Goal: Information Seeking & Learning: Learn about a topic

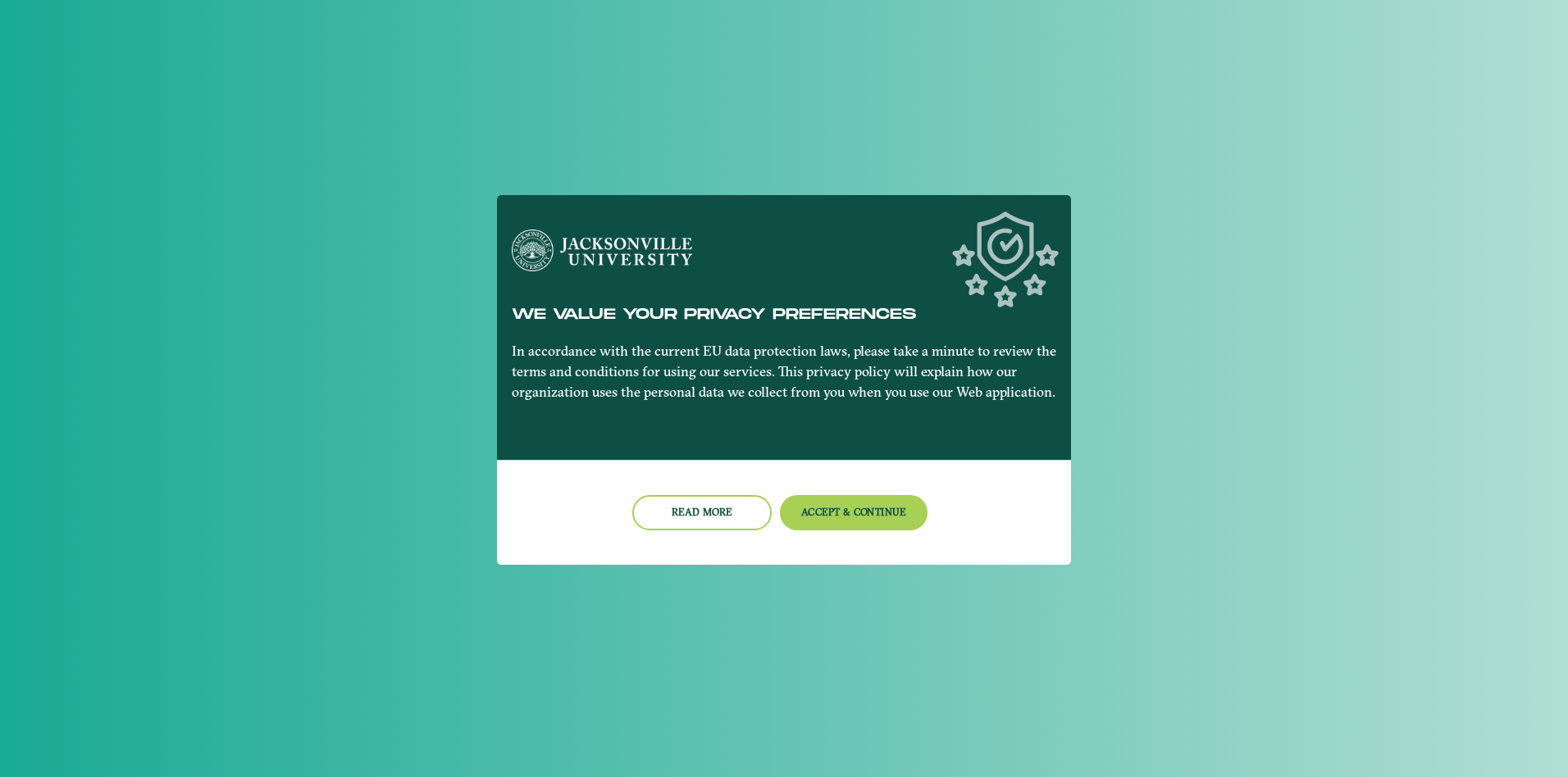
click at [854, 492] on nb-card-footer "Read more Accept & Continue" at bounding box center [783, 512] width 574 height 105
click at [848, 500] on button "Accept & Continue" at bounding box center [854, 513] width 149 height 35
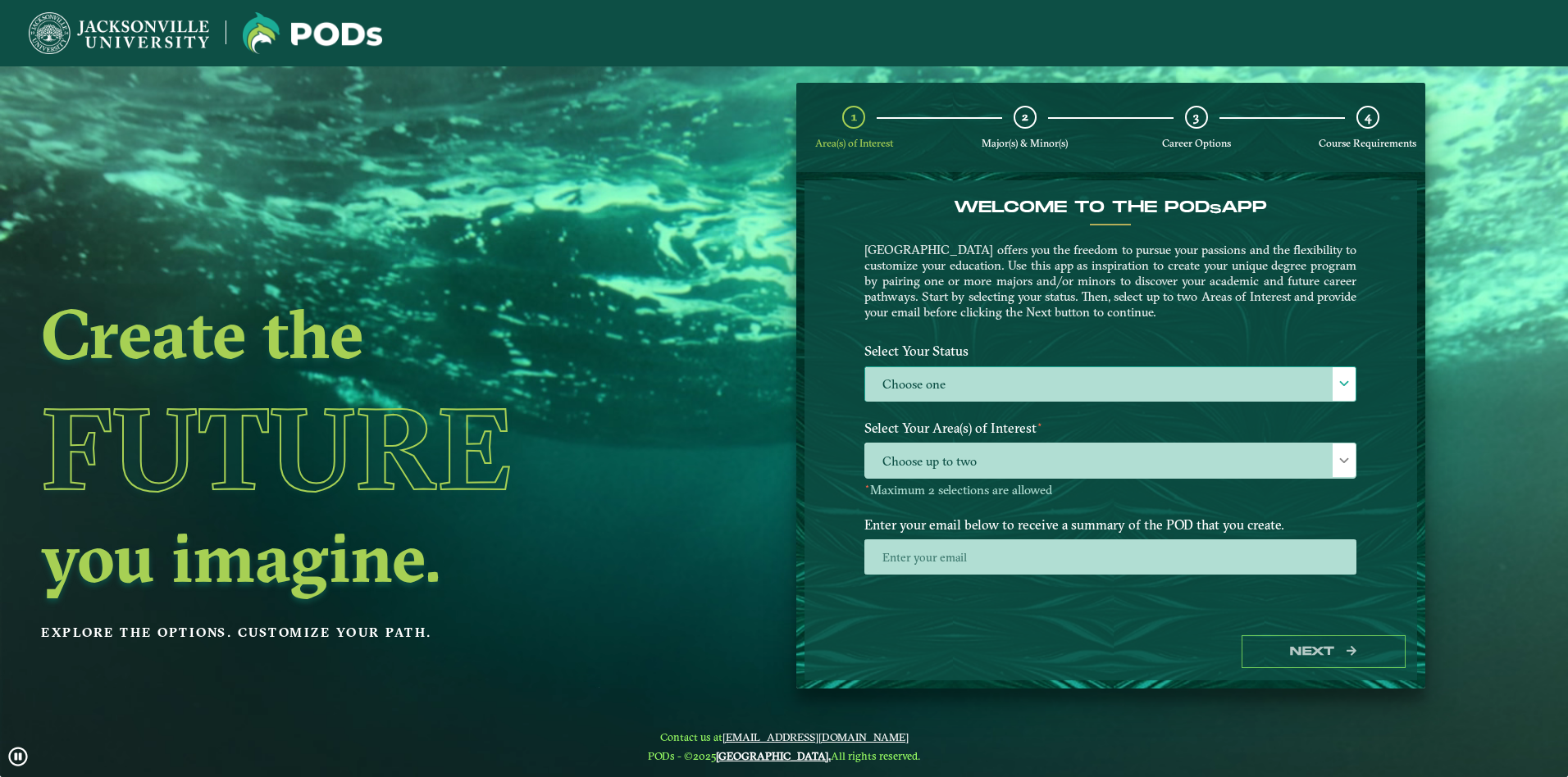
click at [1012, 389] on label "Choose one" at bounding box center [1110, 384] width 491 height 35
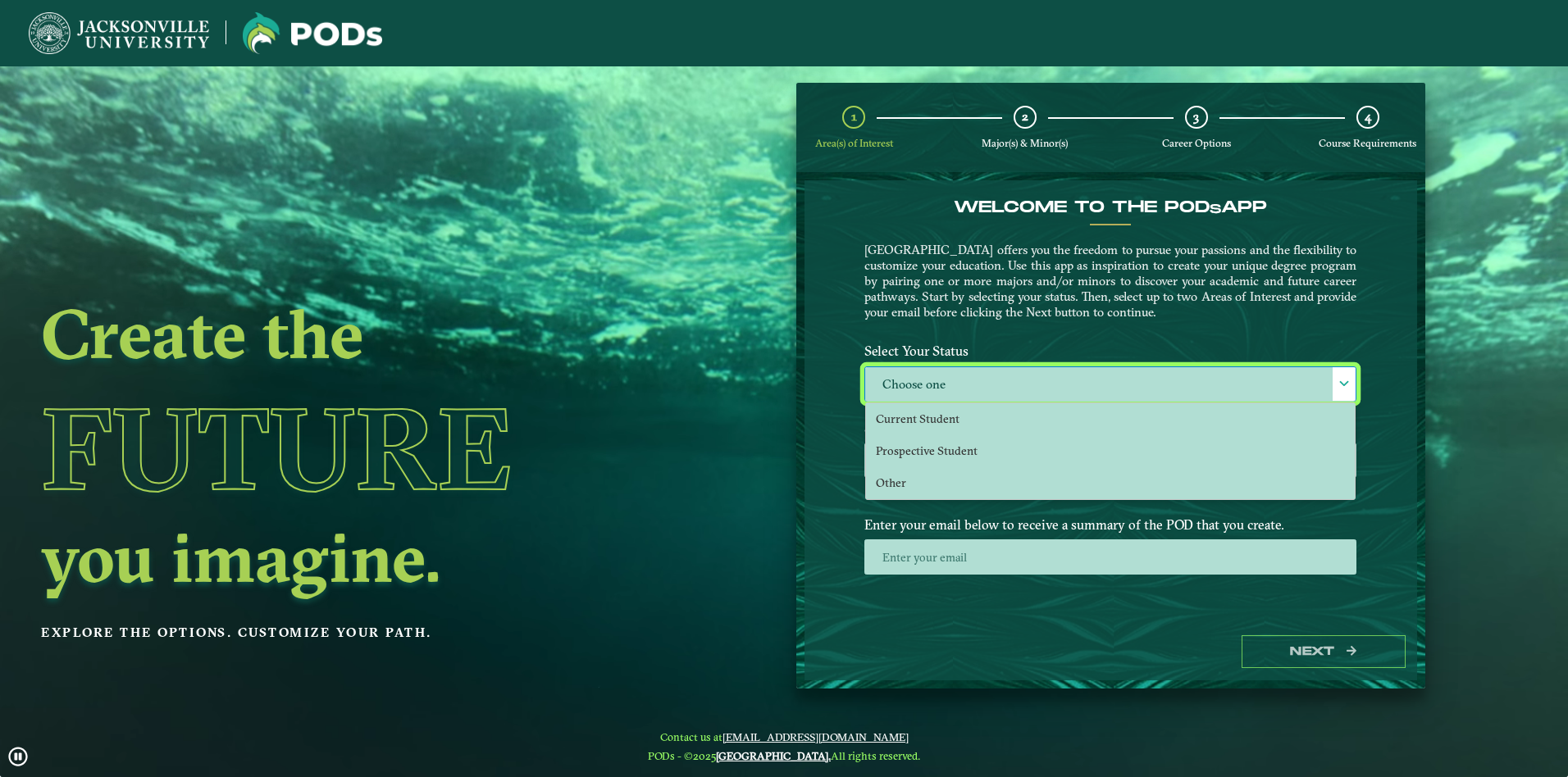
scroll to position [9, 75]
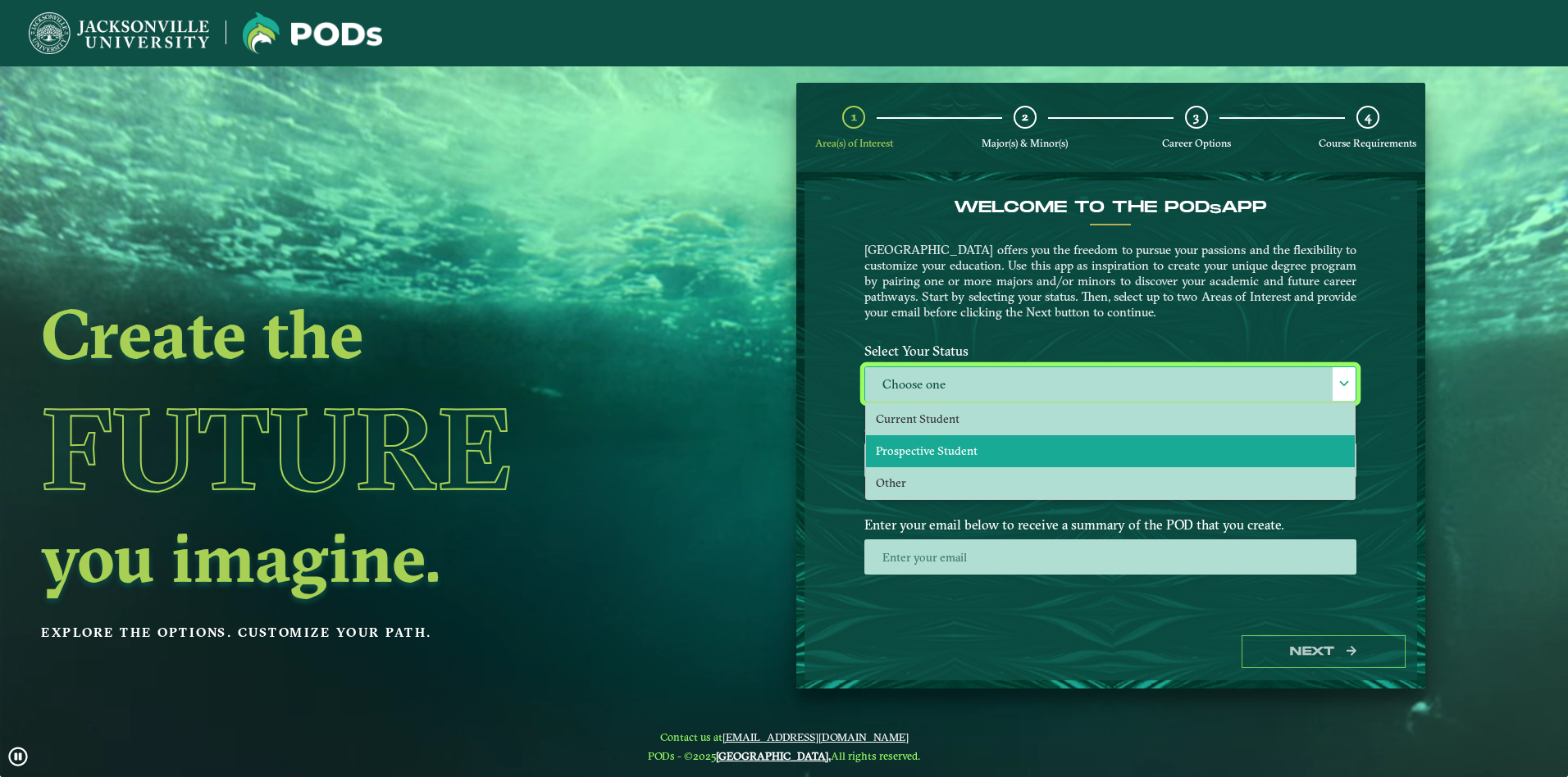
click at [938, 439] on li "Prospective Student" at bounding box center [1110, 451] width 489 height 32
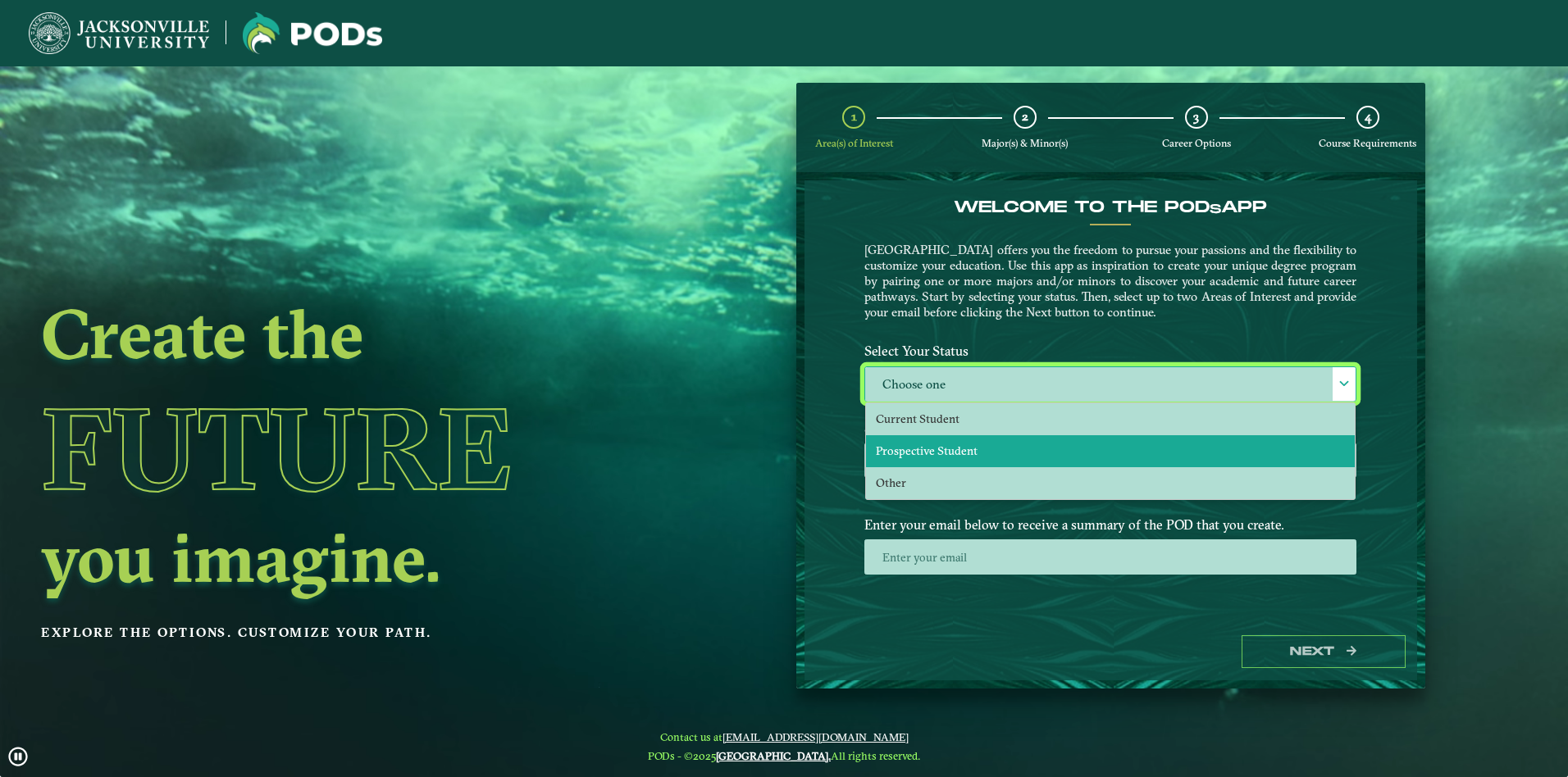
select select "[object Object]"
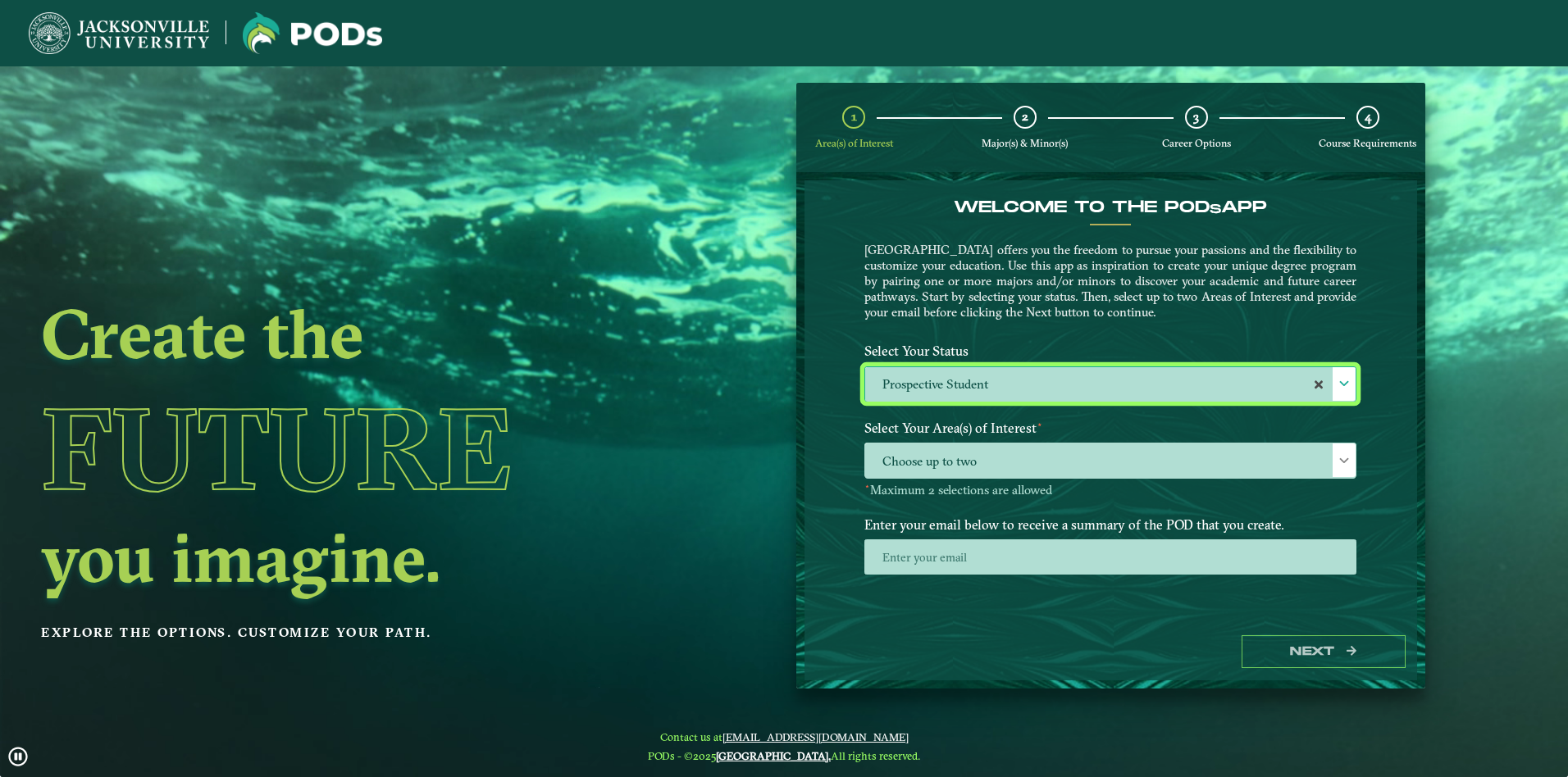
click at [953, 455] on span "Choose up to two" at bounding box center [1110, 461] width 491 height 35
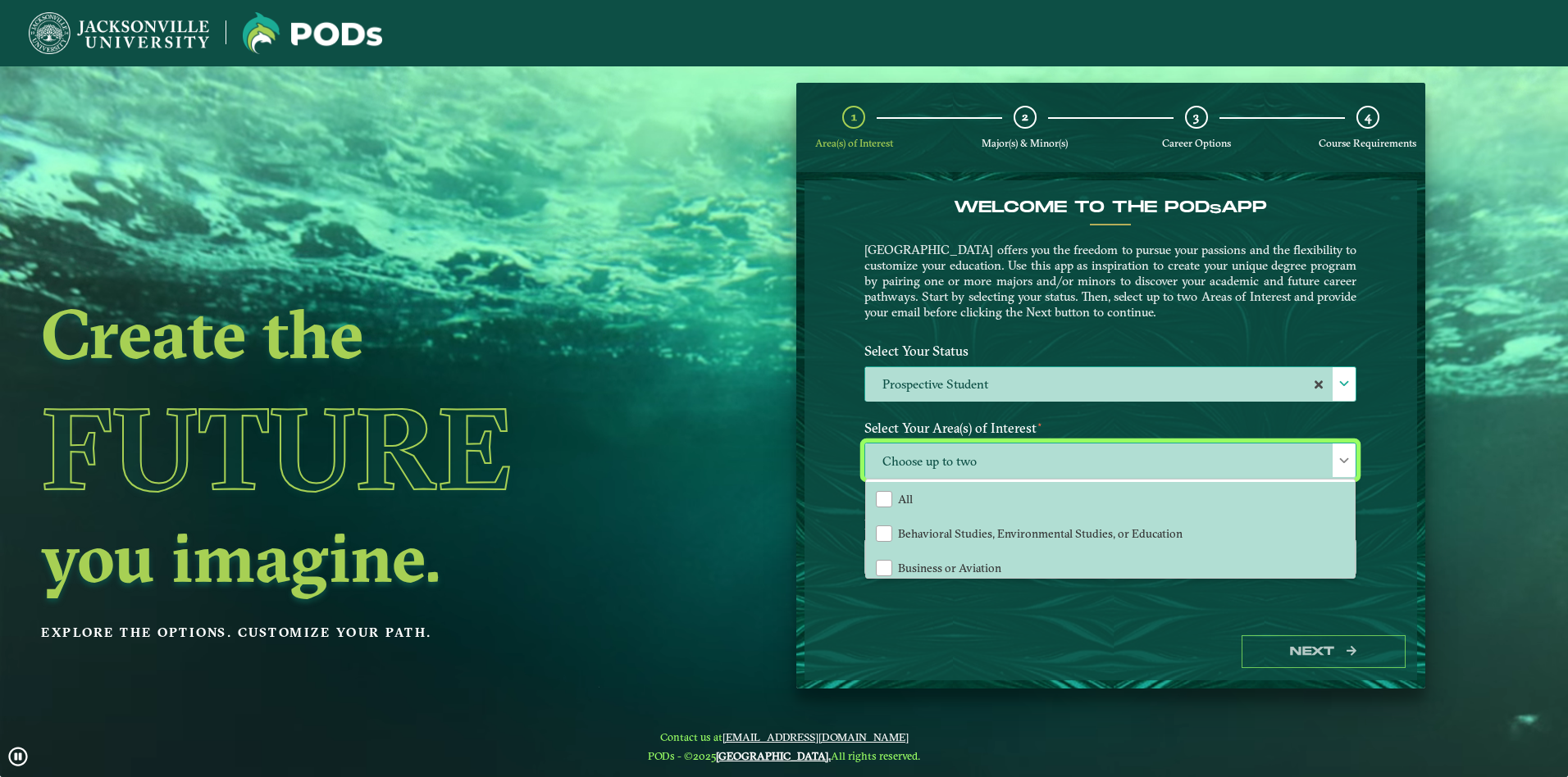
scroll to position [111, 0]
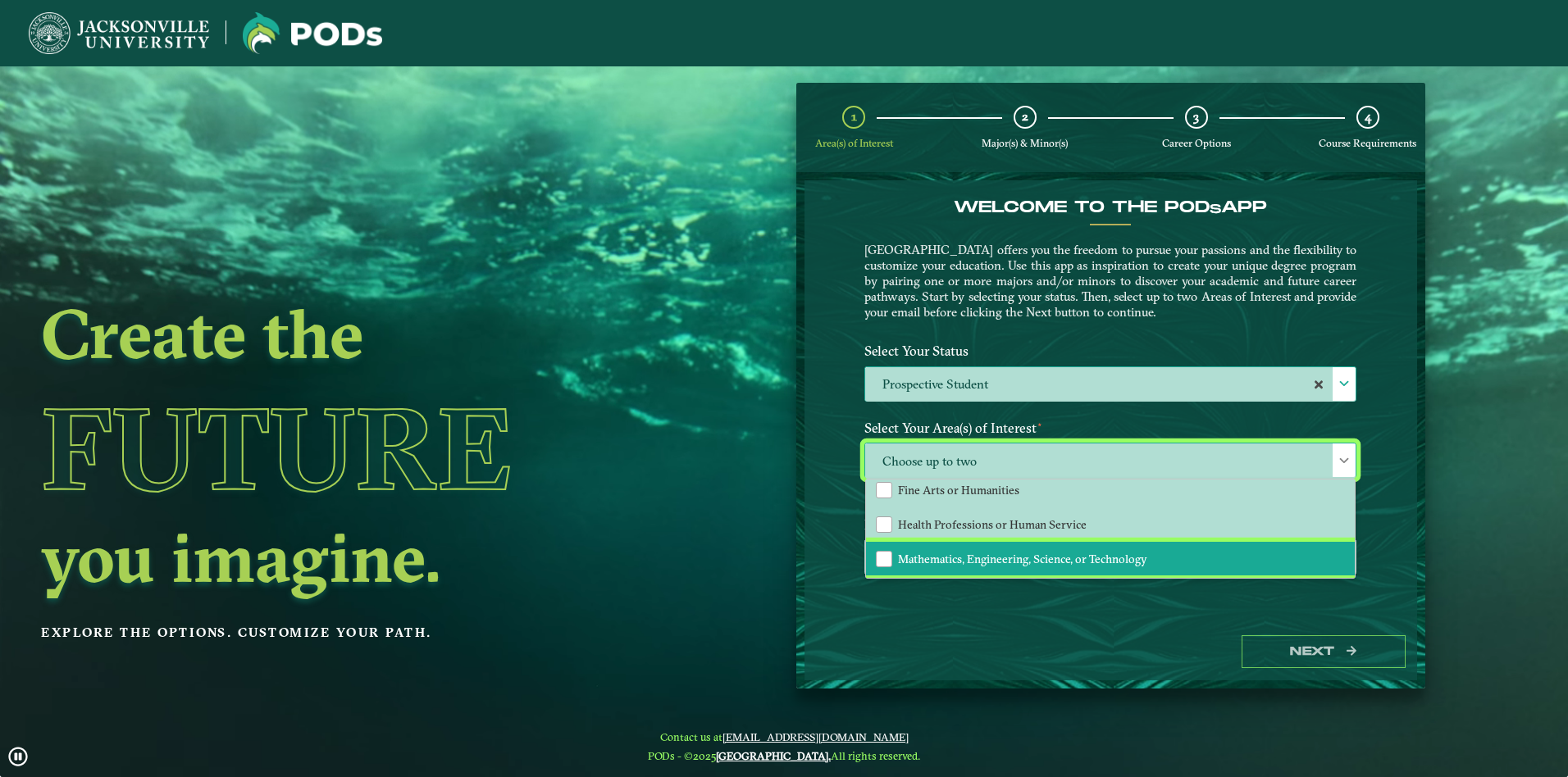
click at [965, 541] on li "Mathematics, Engineering, Science, or Technology" at bounding box center [1110, 558] width 489 height 34
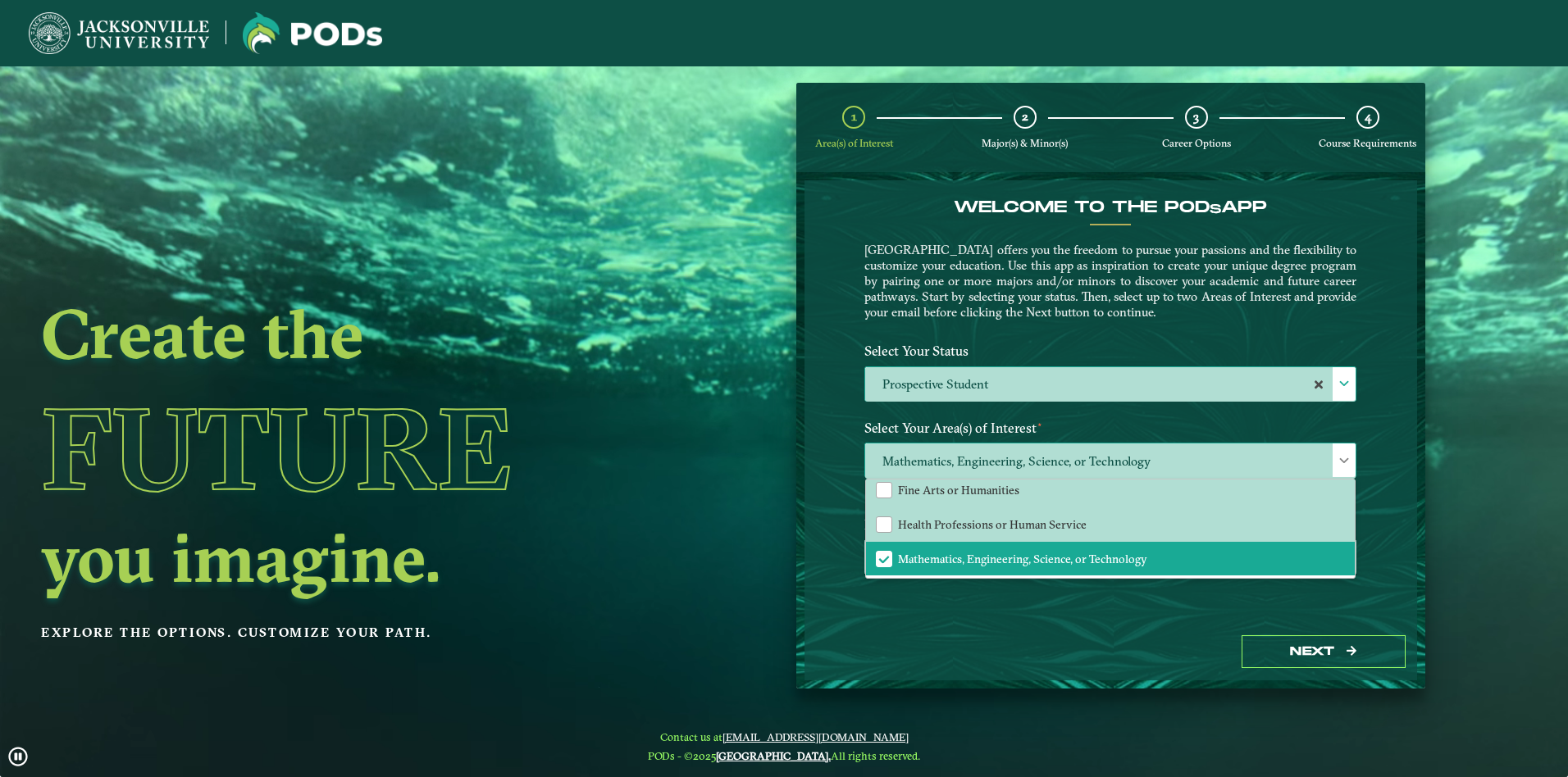
click at [1336, 459] on div at bounding box center [1343, 460] width 23 height 33
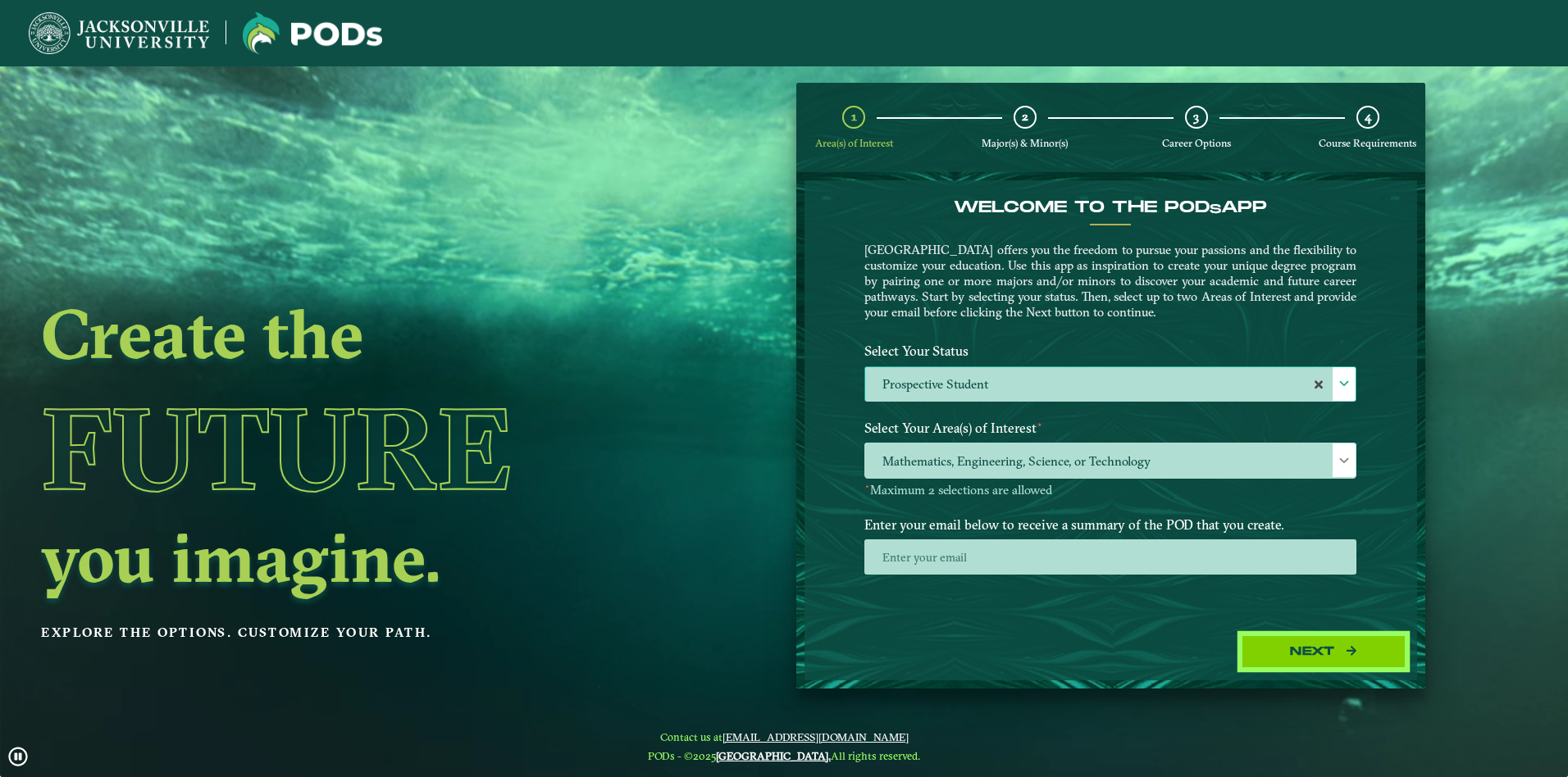
click at [1273, 644] on button "Next" at bounding box center [1323, 652] width 164 height 33
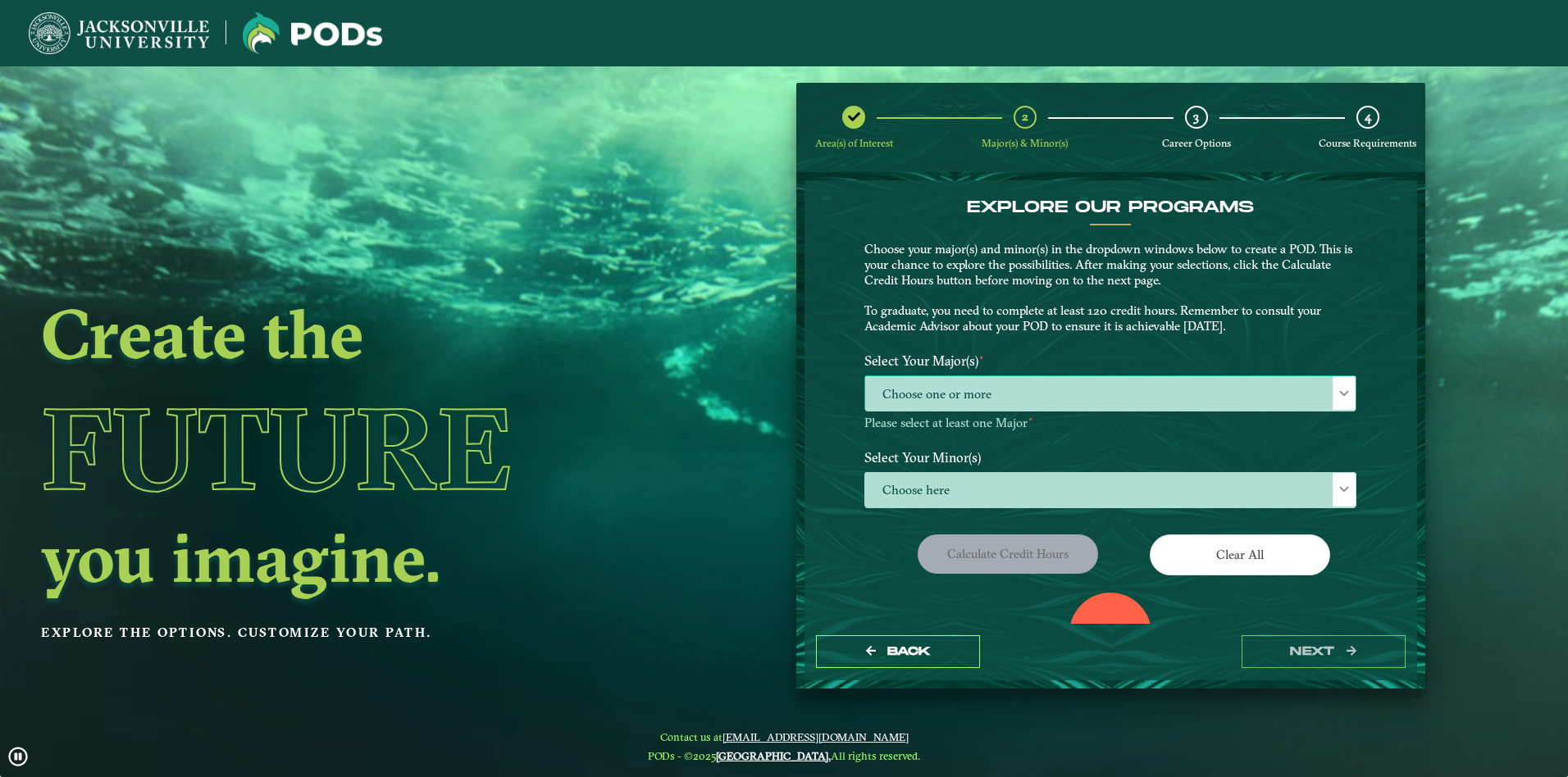
drag, startPoint x: 994, startPoint y: 373, endPoint x: 991, endPoint y: 388, distance: 15.3
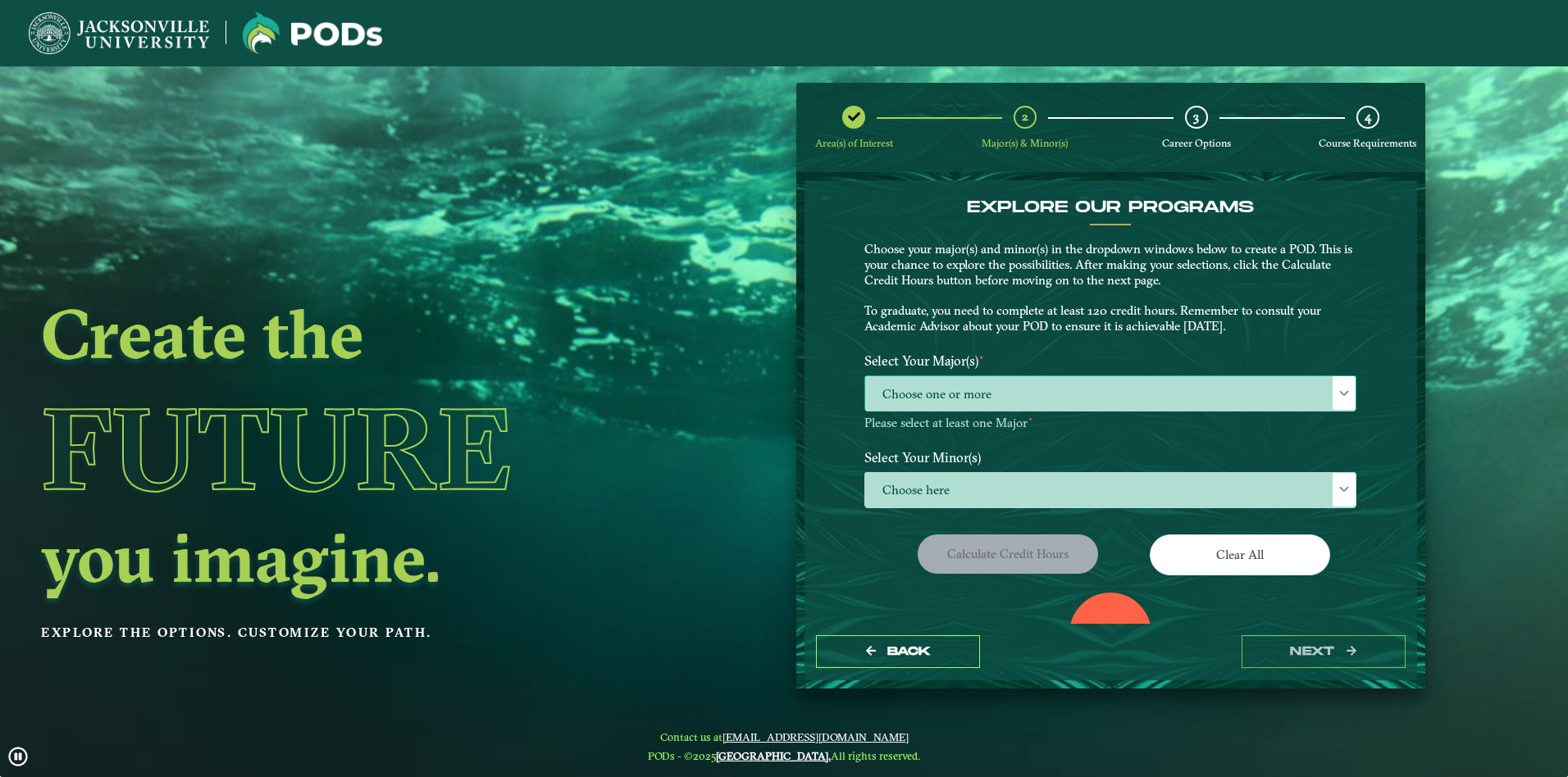
click at [991, 376] on span "Choose one or more" at bounding box center [1110, 394] width 491 height 35
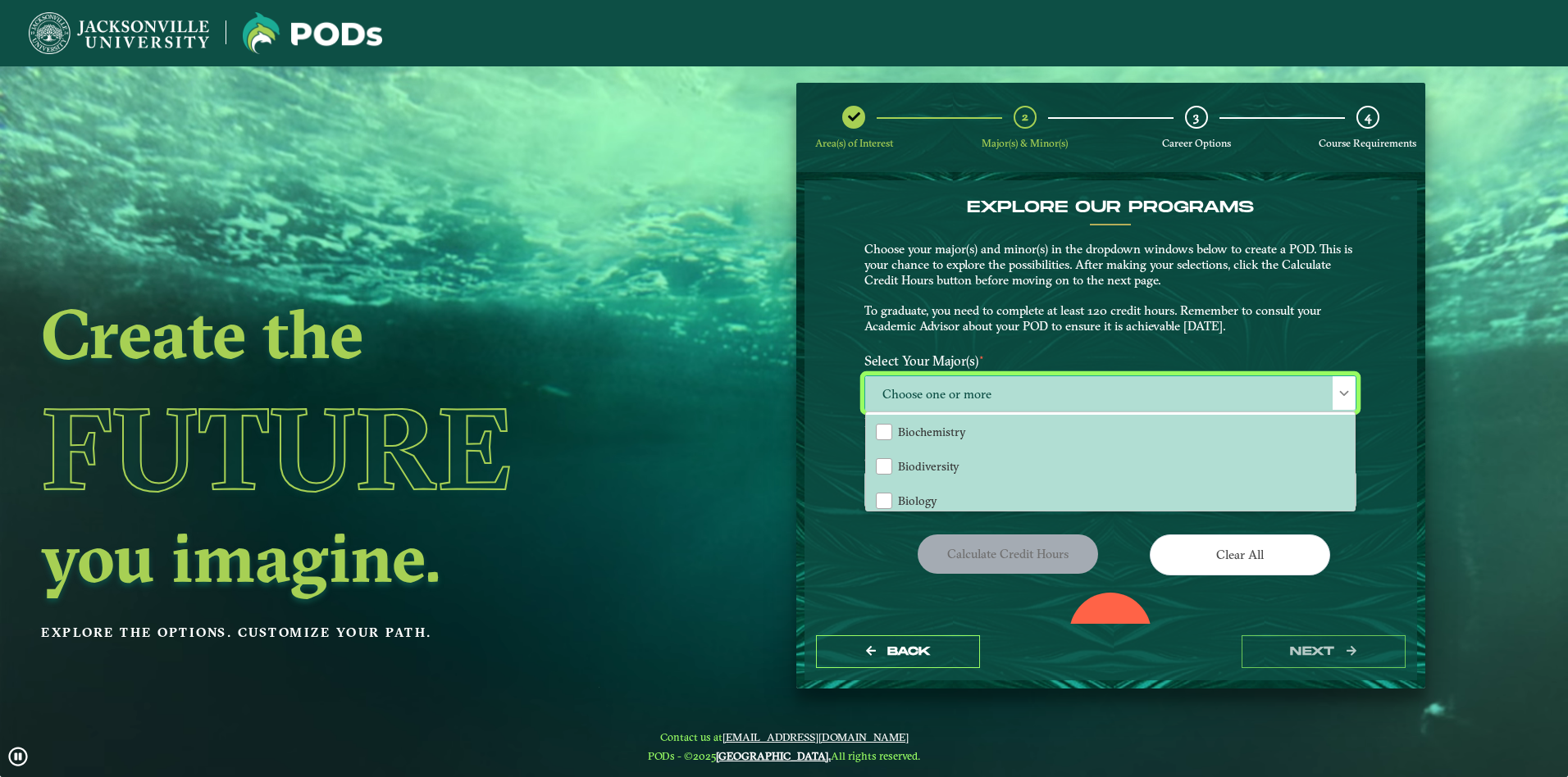
click at [991, 388] on span "Choose one or more" at bounding box center [1110, 394] width 491 height 35
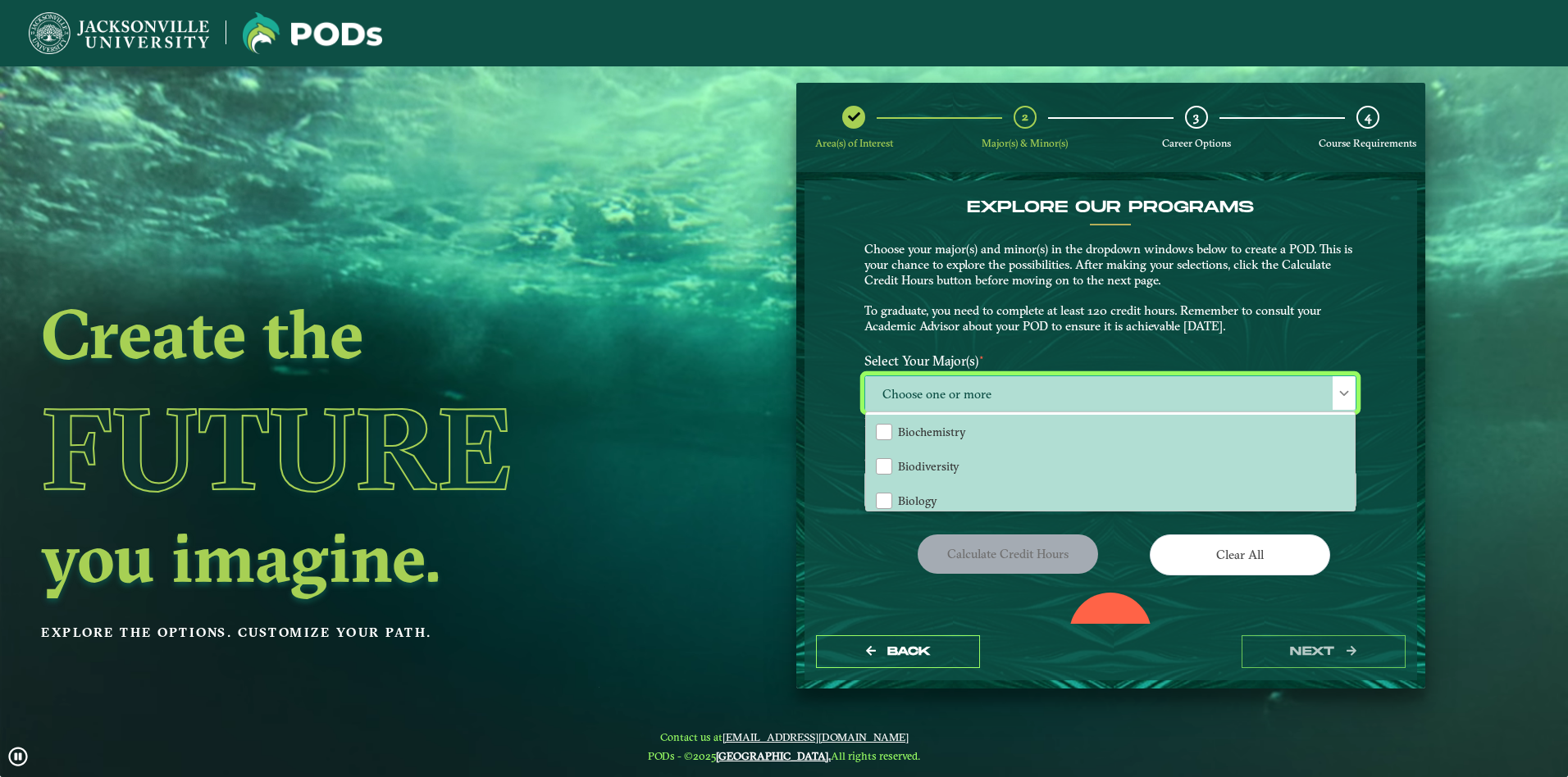
scroll to position [9, 75]
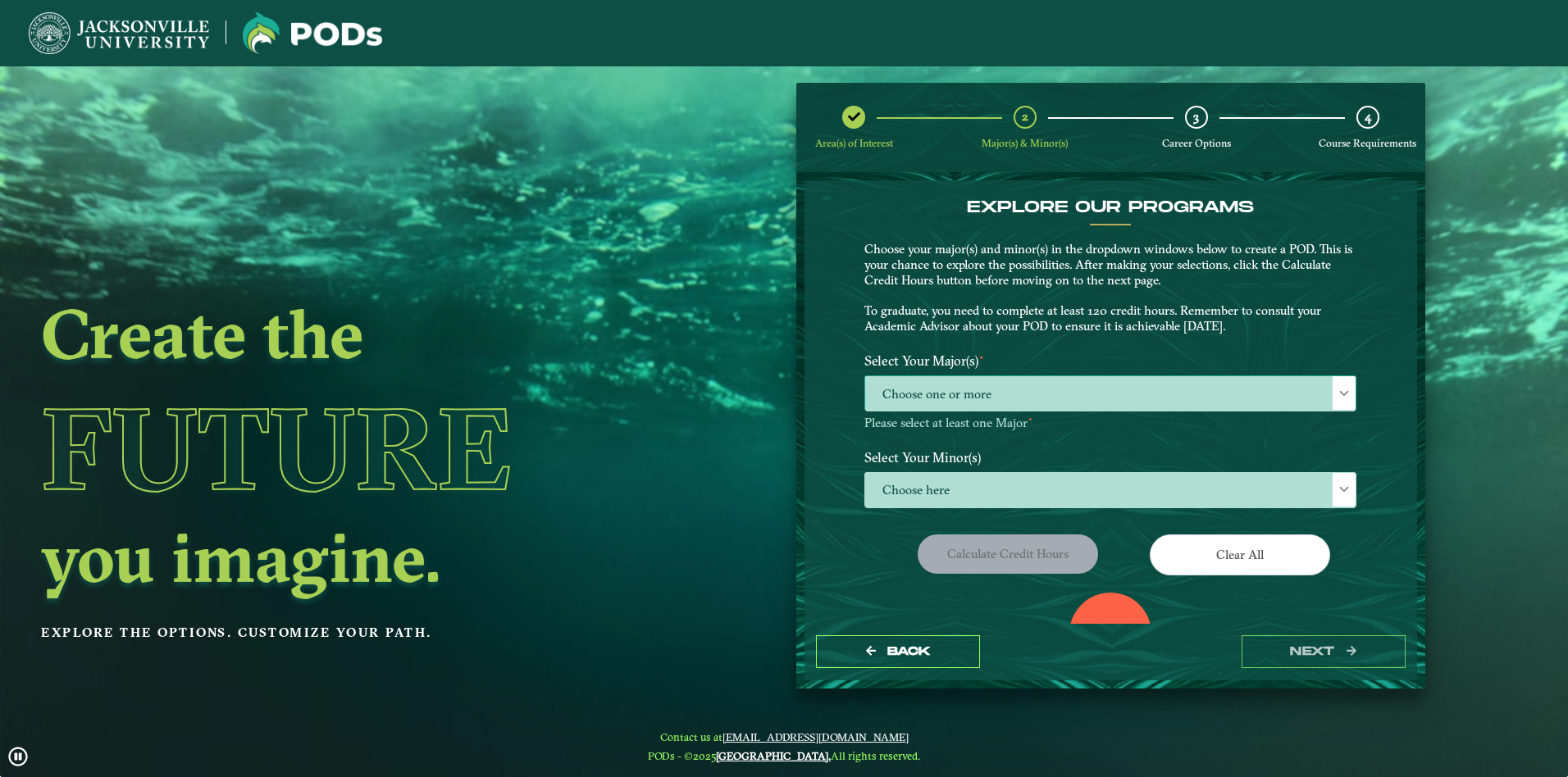
click at [991, 388] on span "Choose one or more" at bounding box center [1110, 394] width 491 height 35
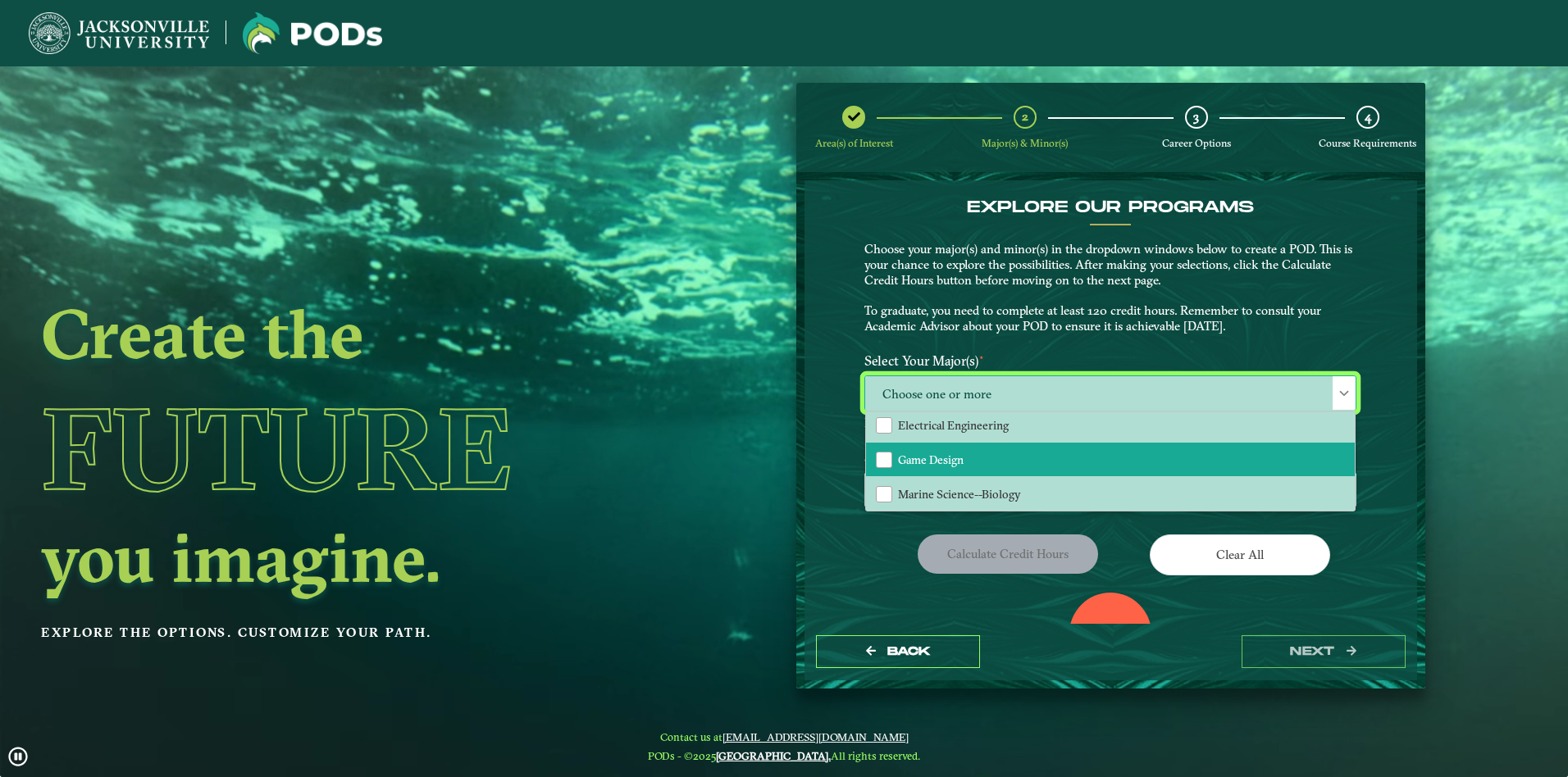
scroll to position [164, 0]
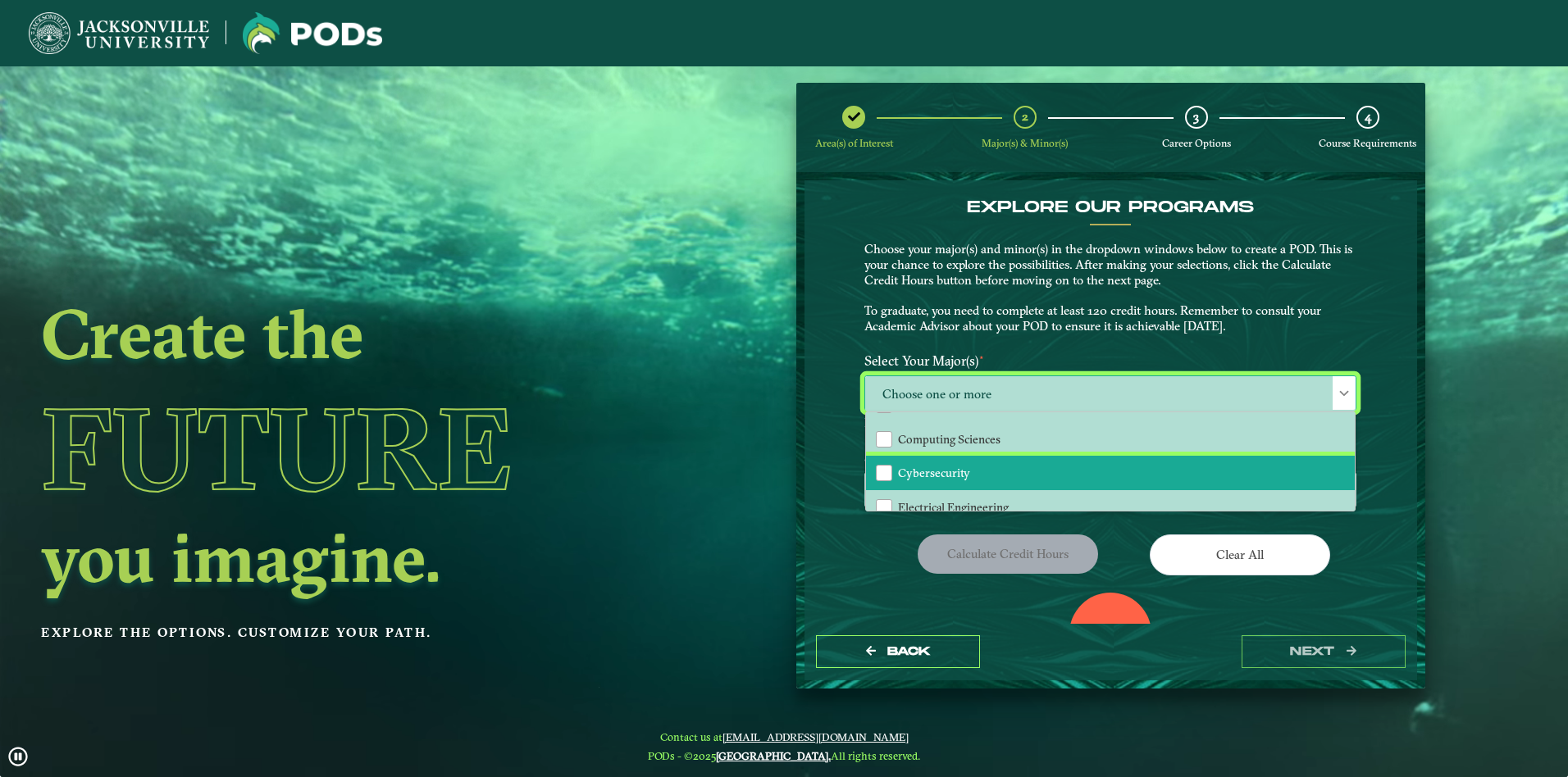
click at [938, 469] on span "Cybersecurity" at bounding box center [934, 473] width 72 height 15
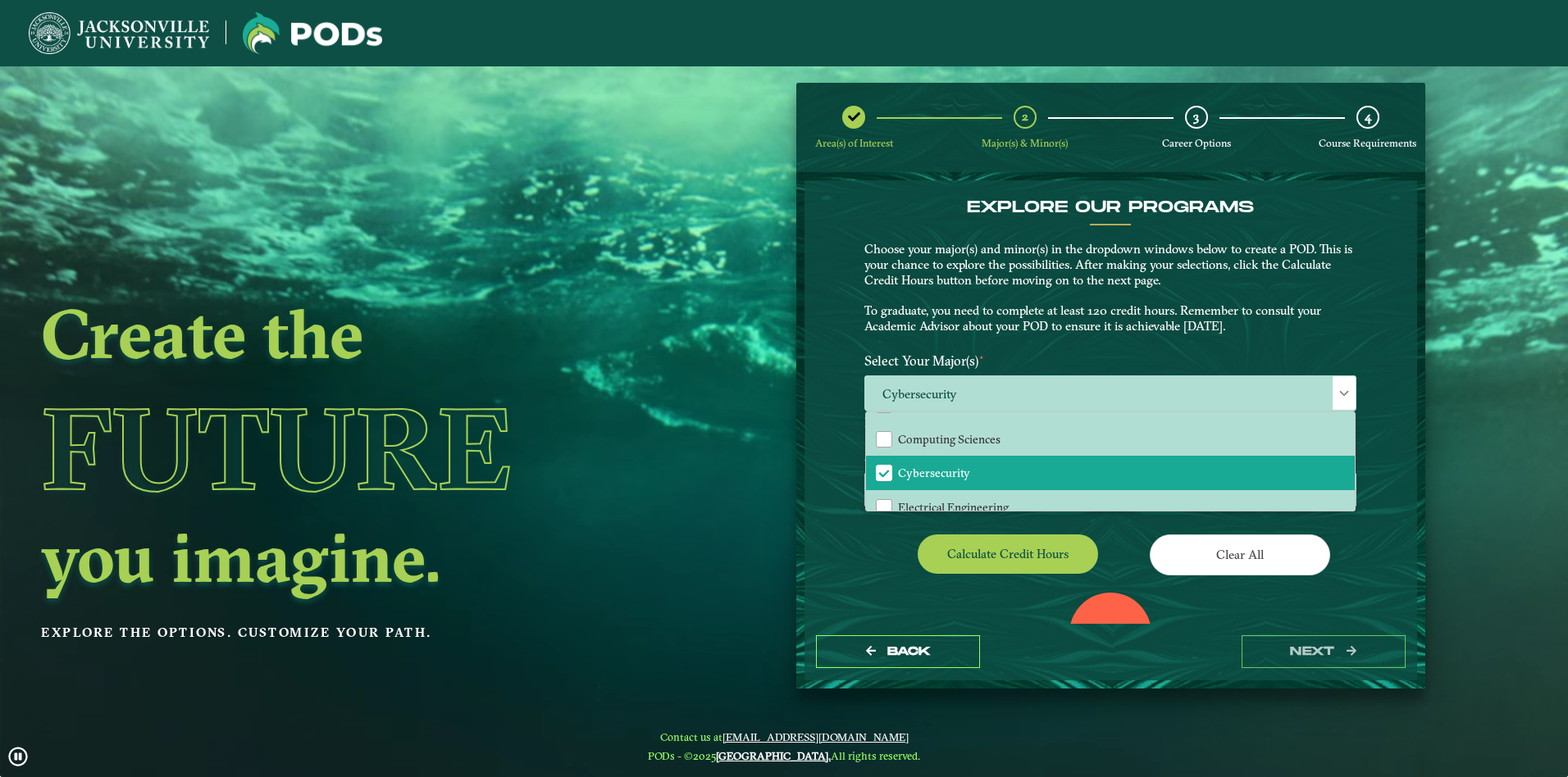
click at [1245, 323] on p "Choose your major(s) and minor(s) in the dropdown windows below to create a POD…" at bounding box center [1110, 287] width 492 height 93
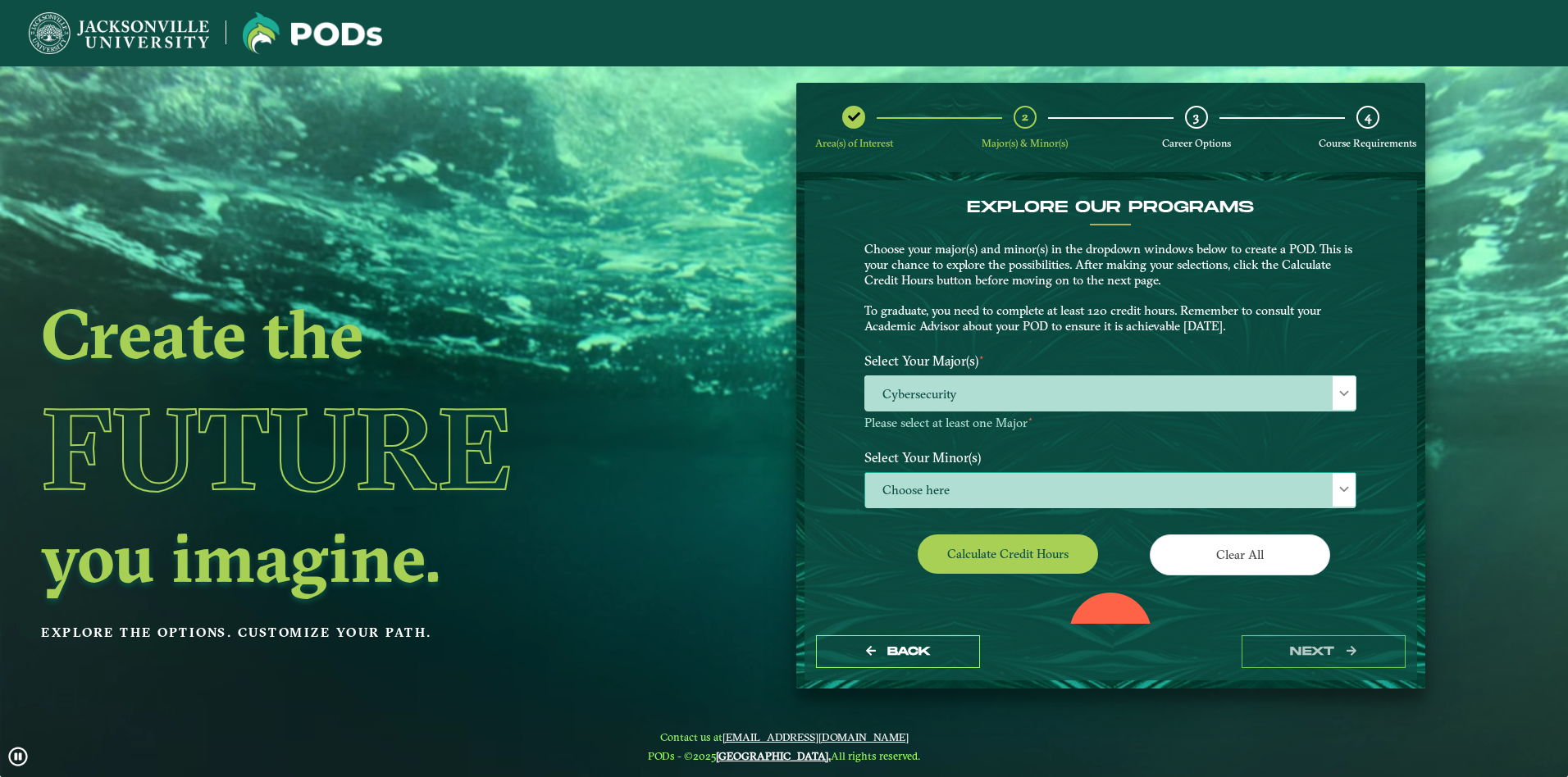
click at [945, 485] on span "Choose here" at bounding box center [1110, 490] width 491 height 35
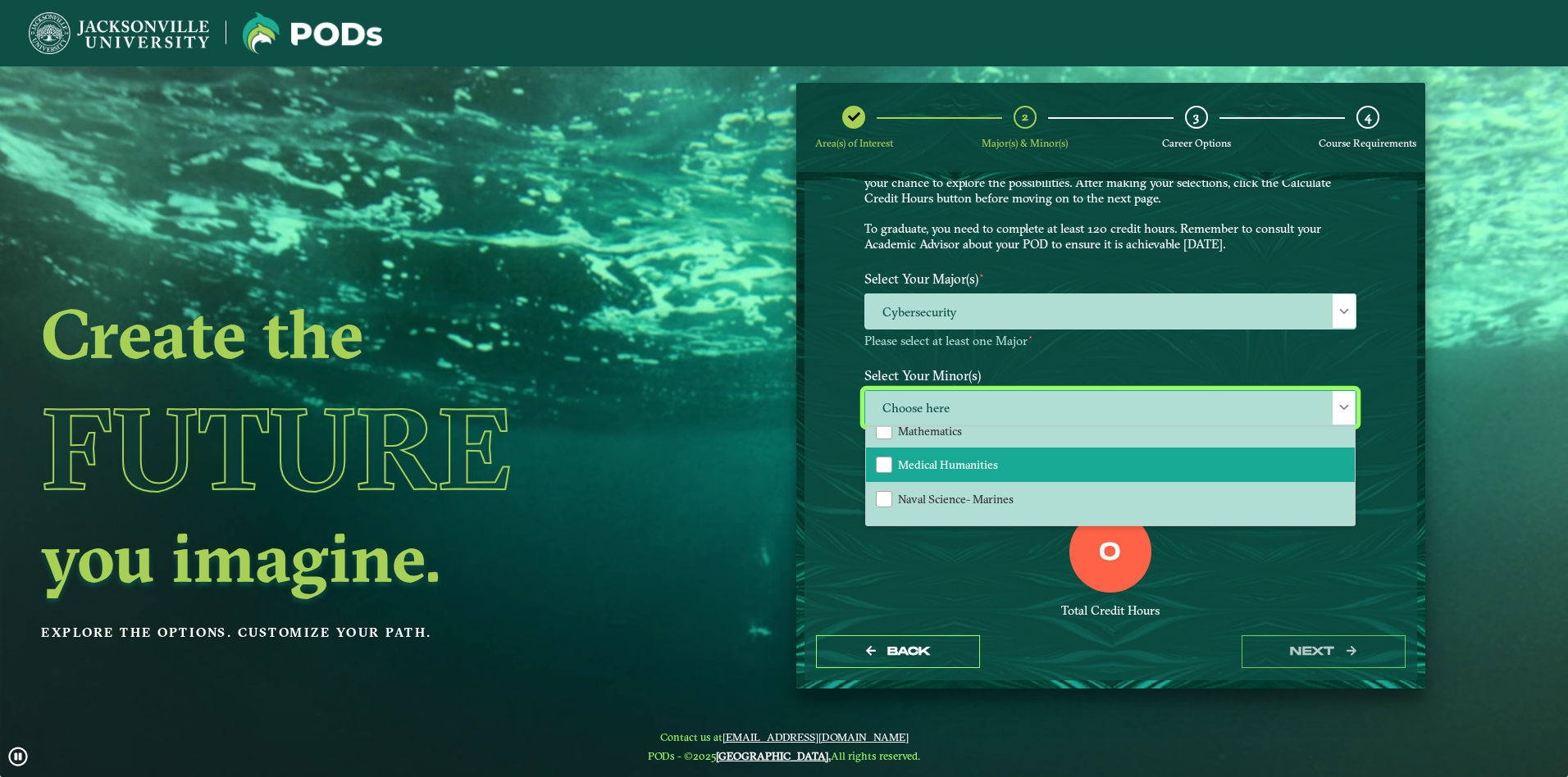
scroll to position [1130, 0]
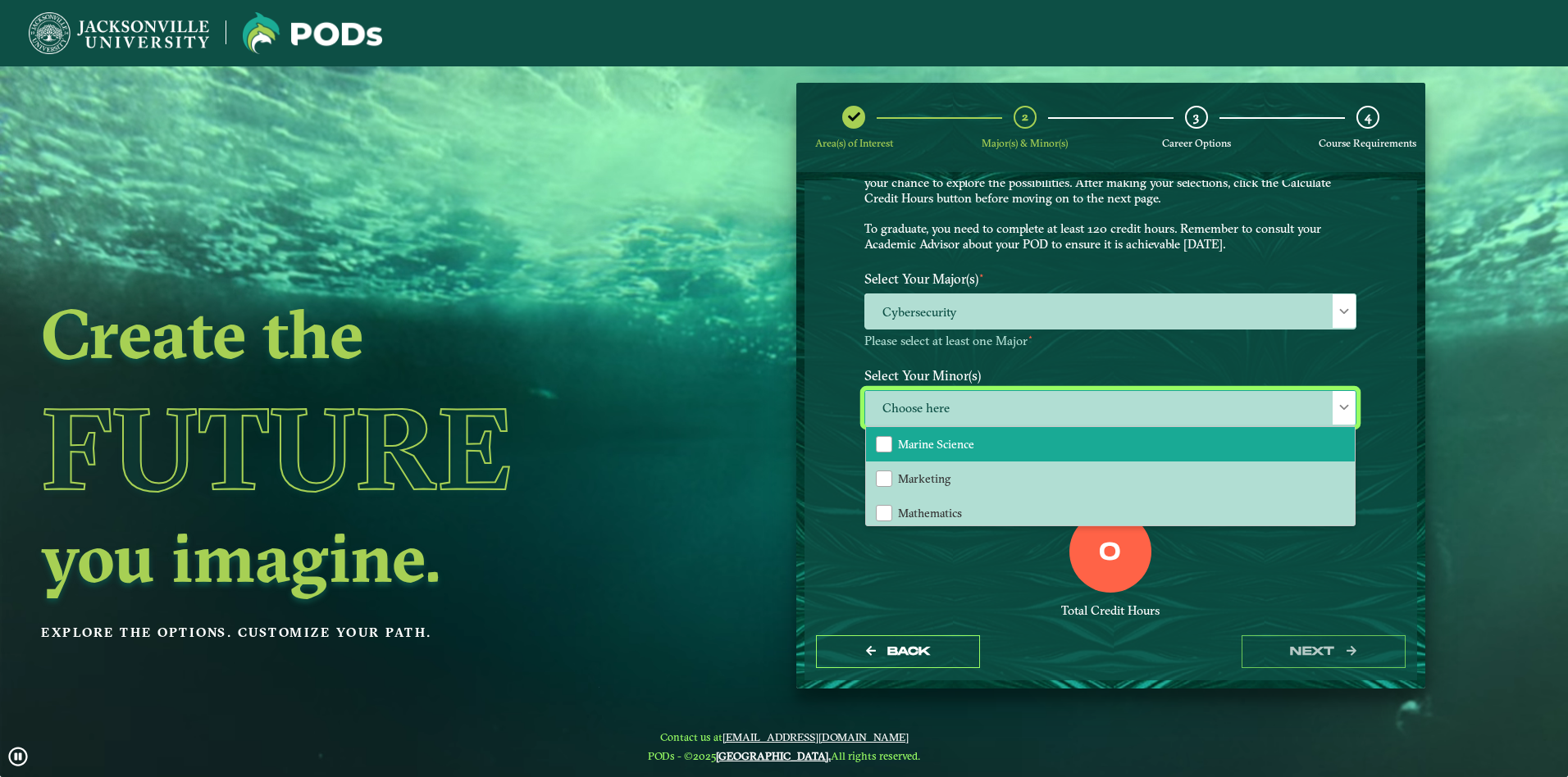
click at [954, 444] on span "Marine Science" at bounding box center [935, 444] width 76 height 15
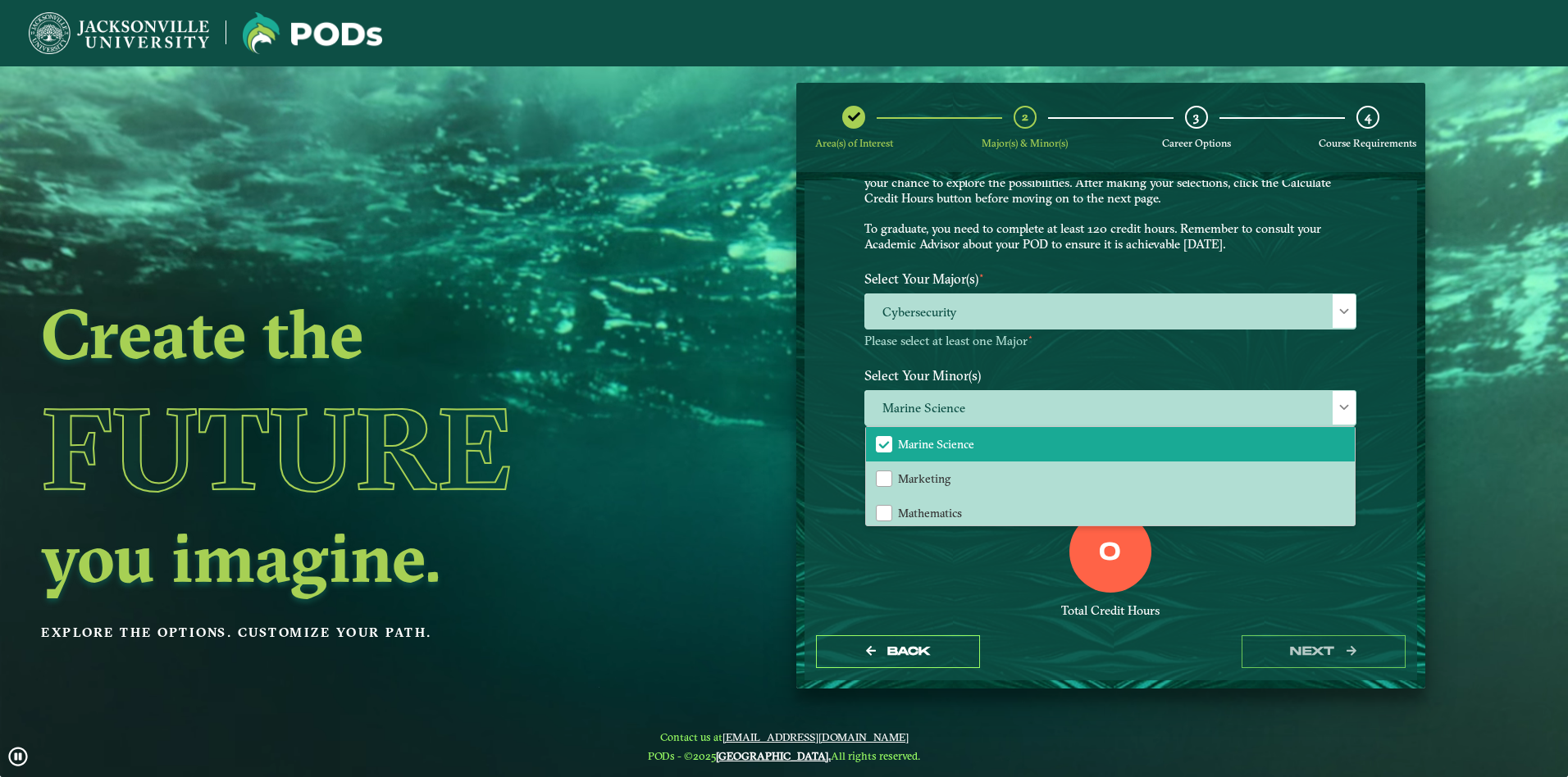
click at [1379, 354] on div "EXPLORE OUR PROGRAMS Choose your major(s) and minor(s) in the dropdown windows …" at bounding box center [1110, 402] width 613 height 443
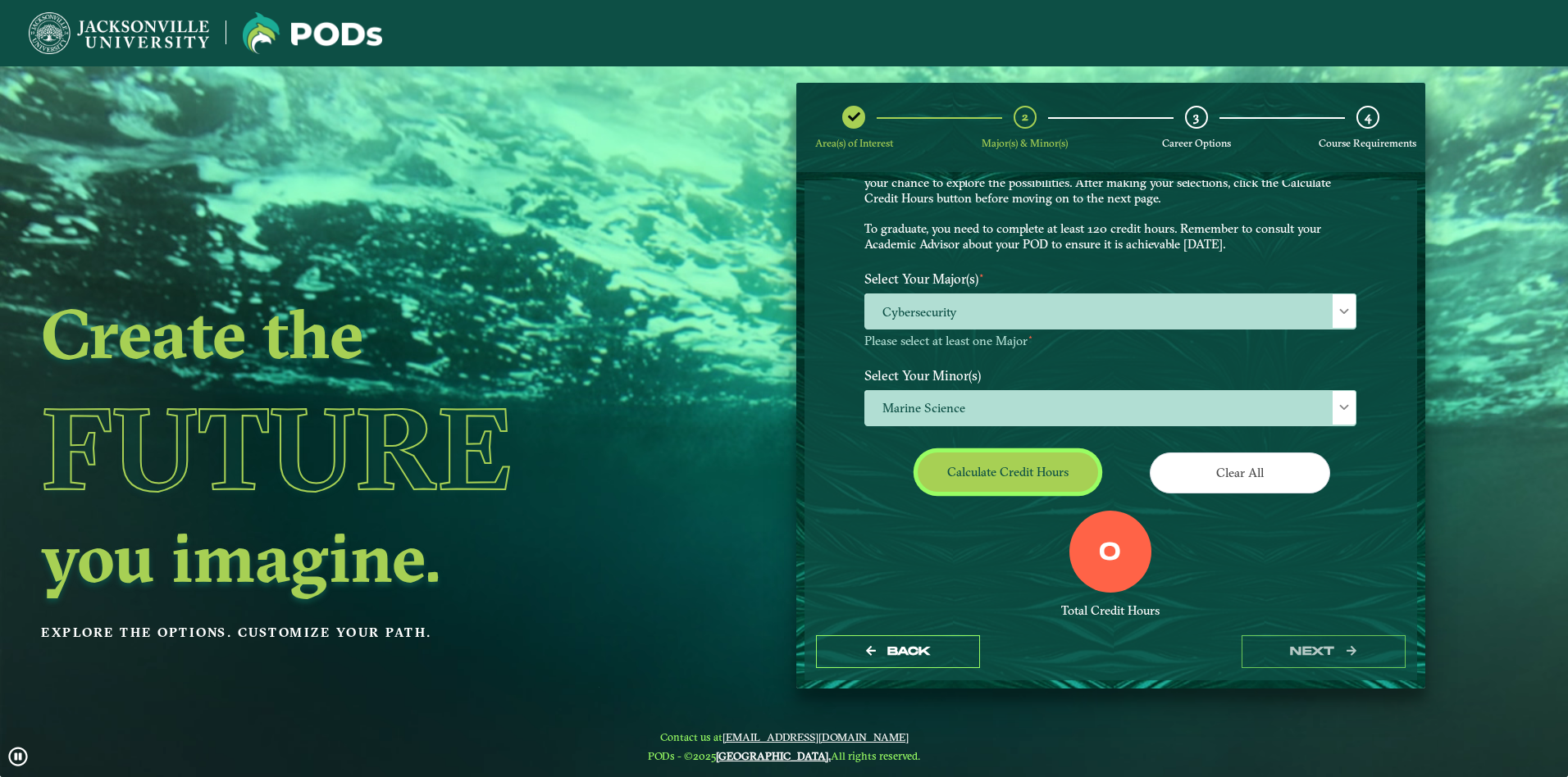
click at [1021, 475] on button "Calculate credit hours" at bounding box center [1008, 472] width 181 height 38
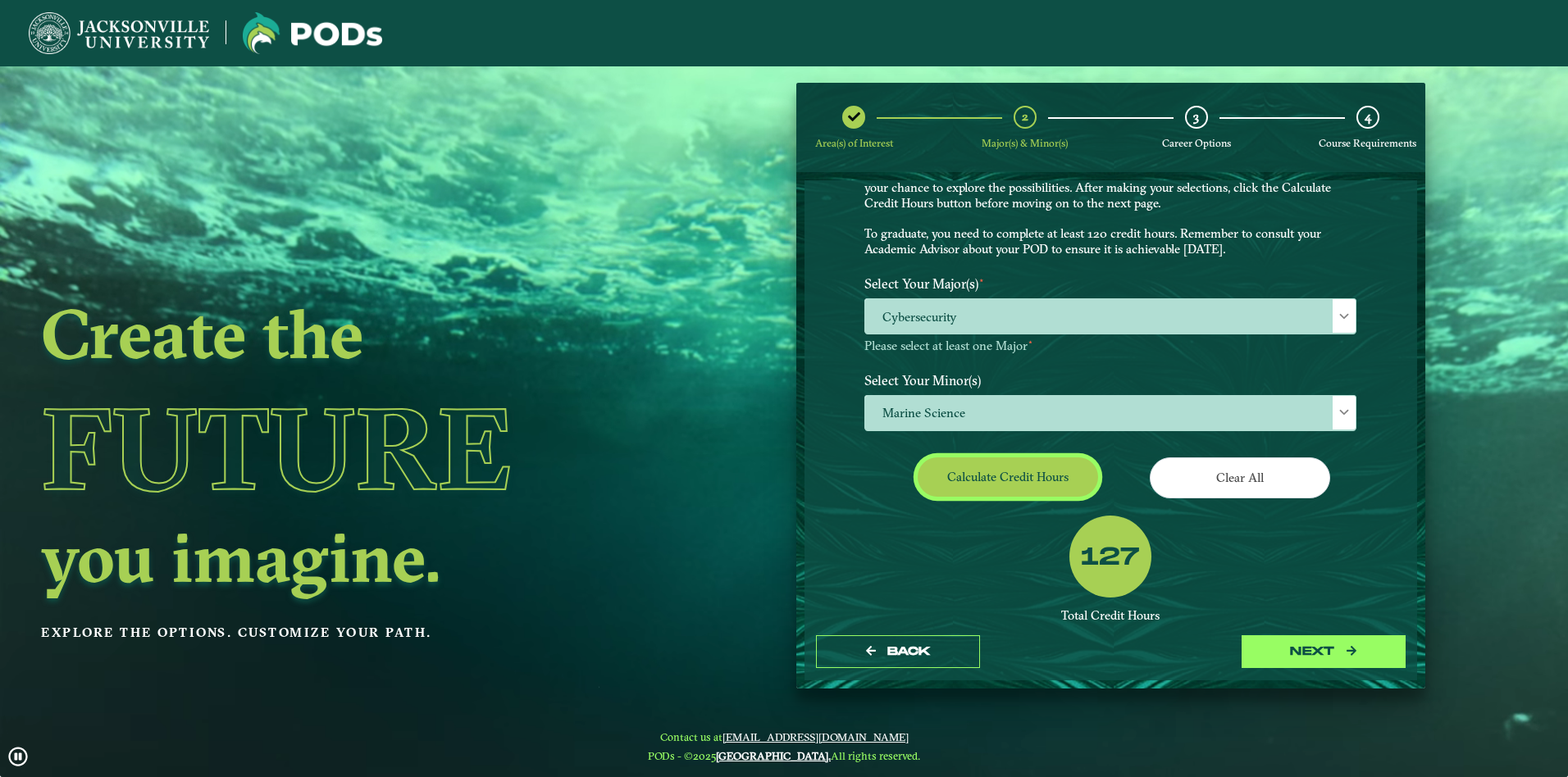
scroll to position [185, 0]
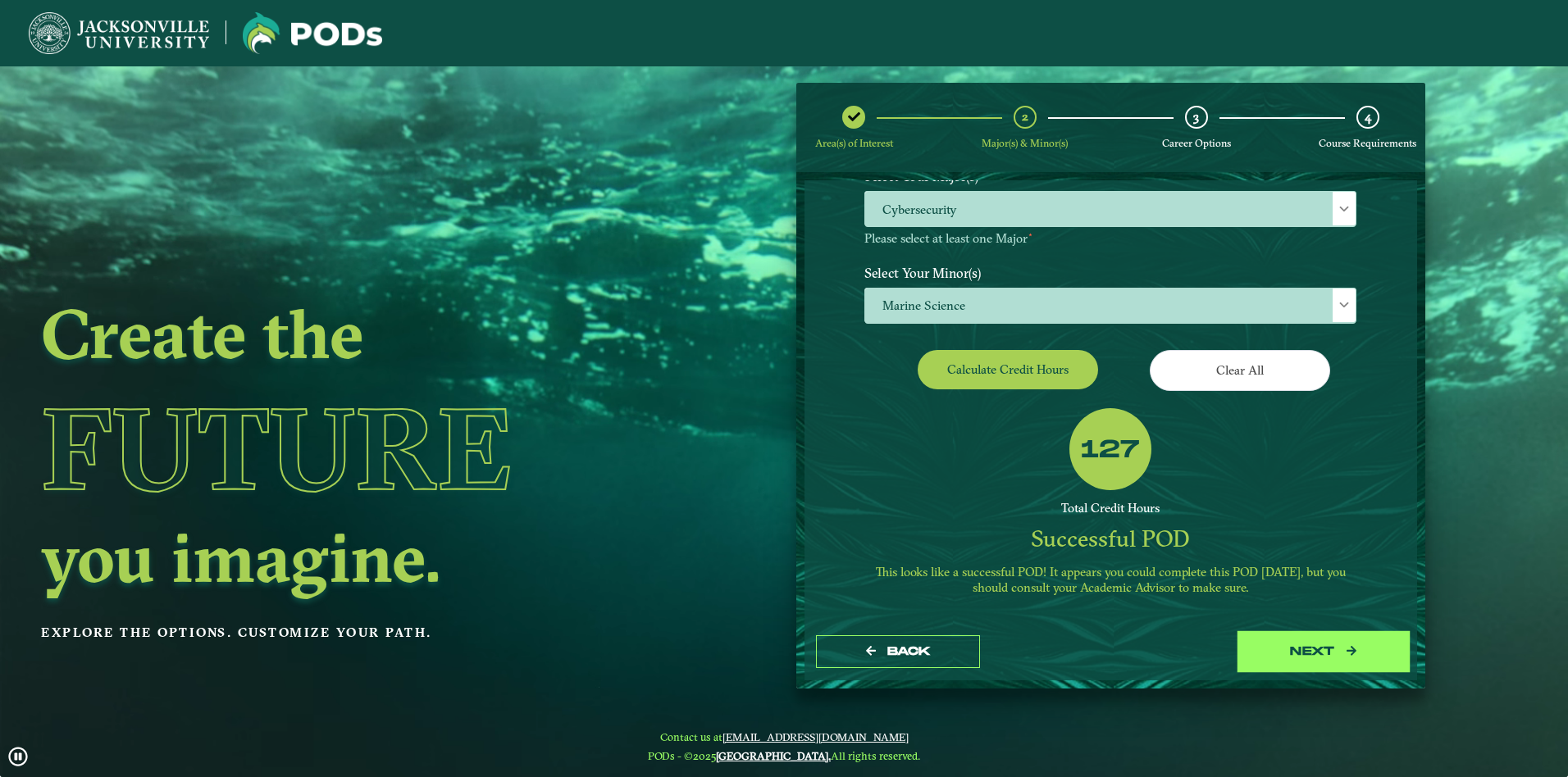
click at [1322, 663] on button "next" at bounding box center [1323, 652] width 164 height 33
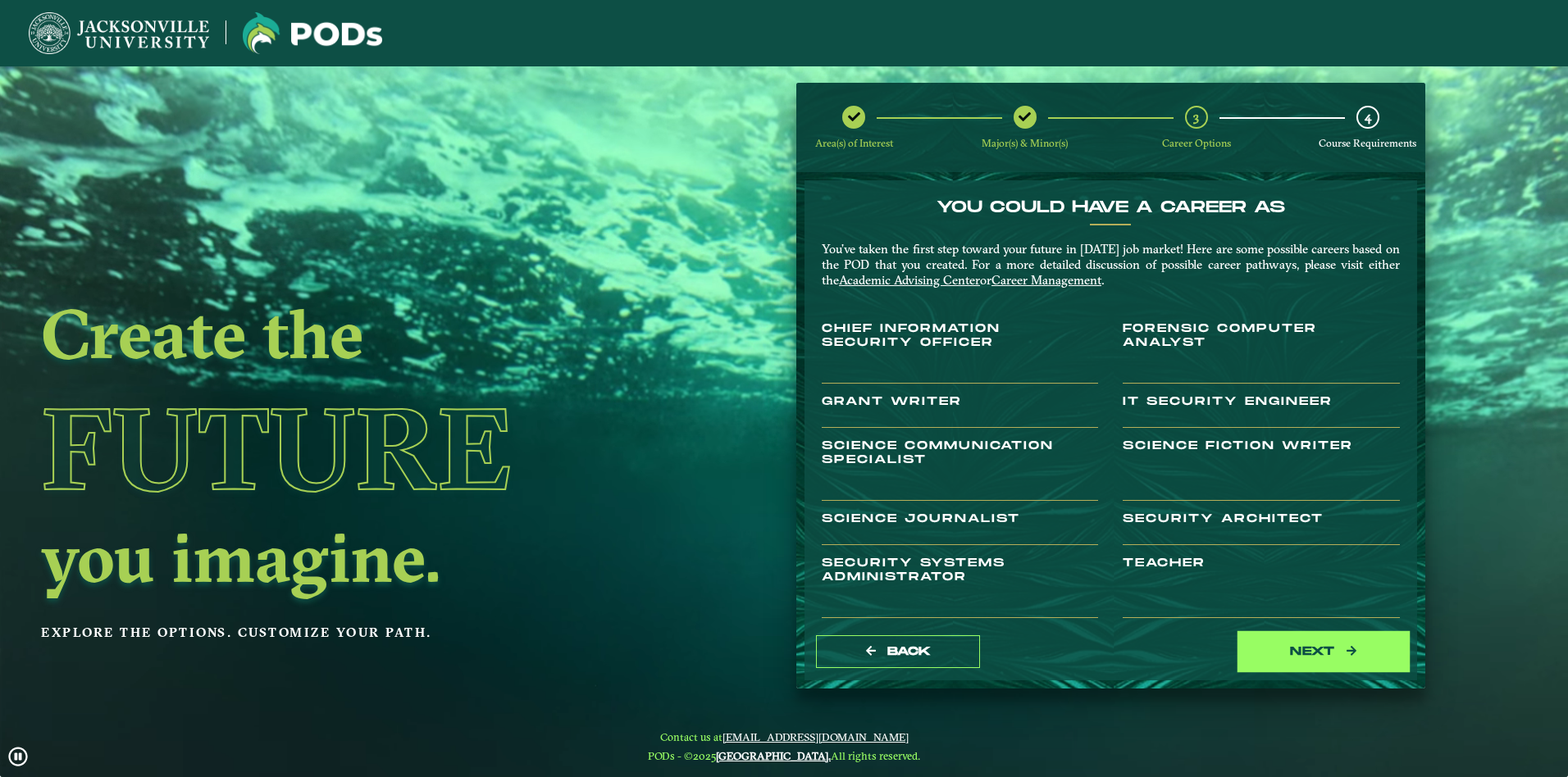
click at [1254, 646] on button "next" at bounding box center [1323, 652] width 164 height 33
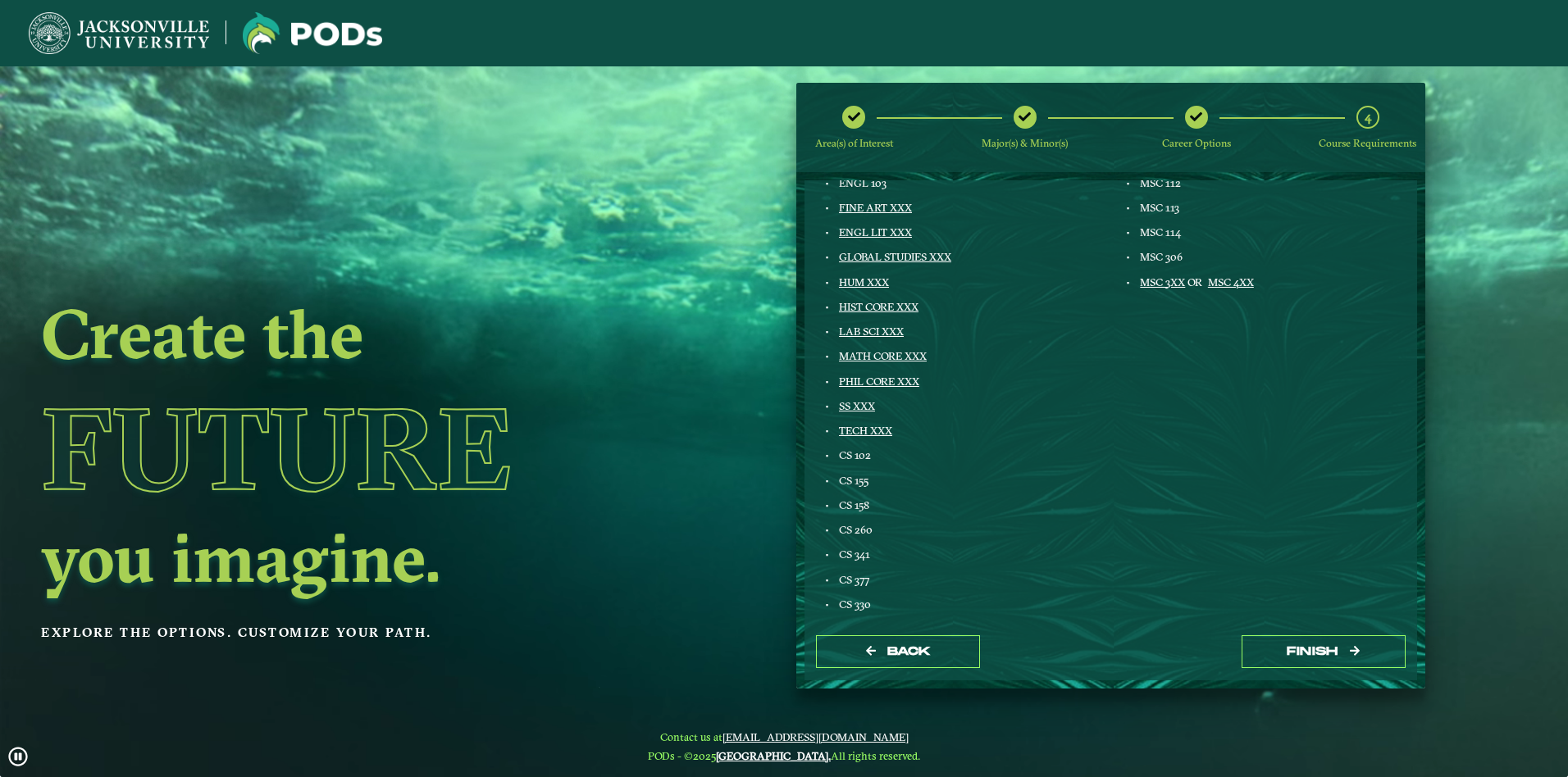
scroll to position [0, 0]
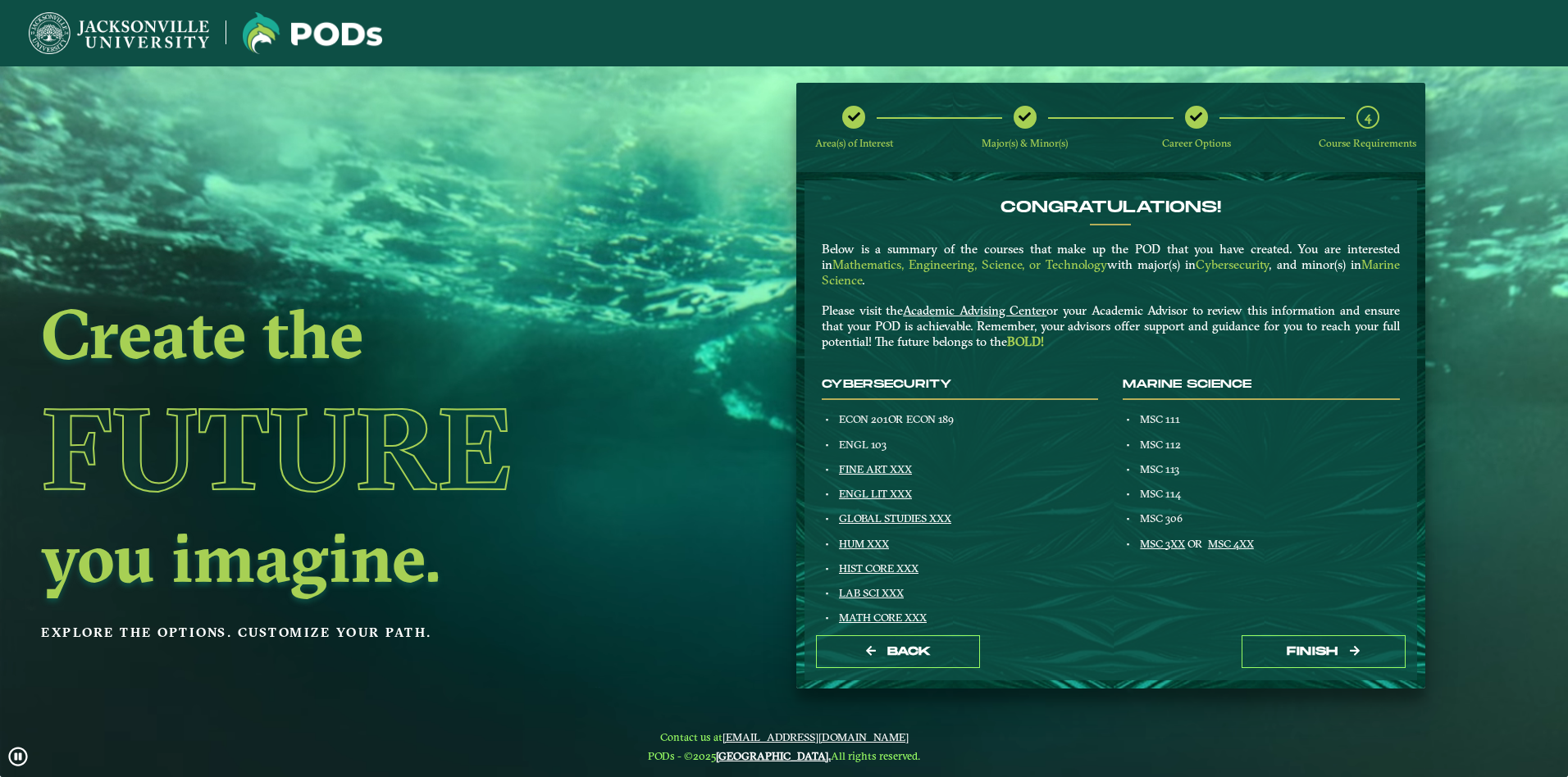
drag, startPoint x: 975, startPoint y: 503, endPoint x: 822, endPoint y: 377, distance: 198.2
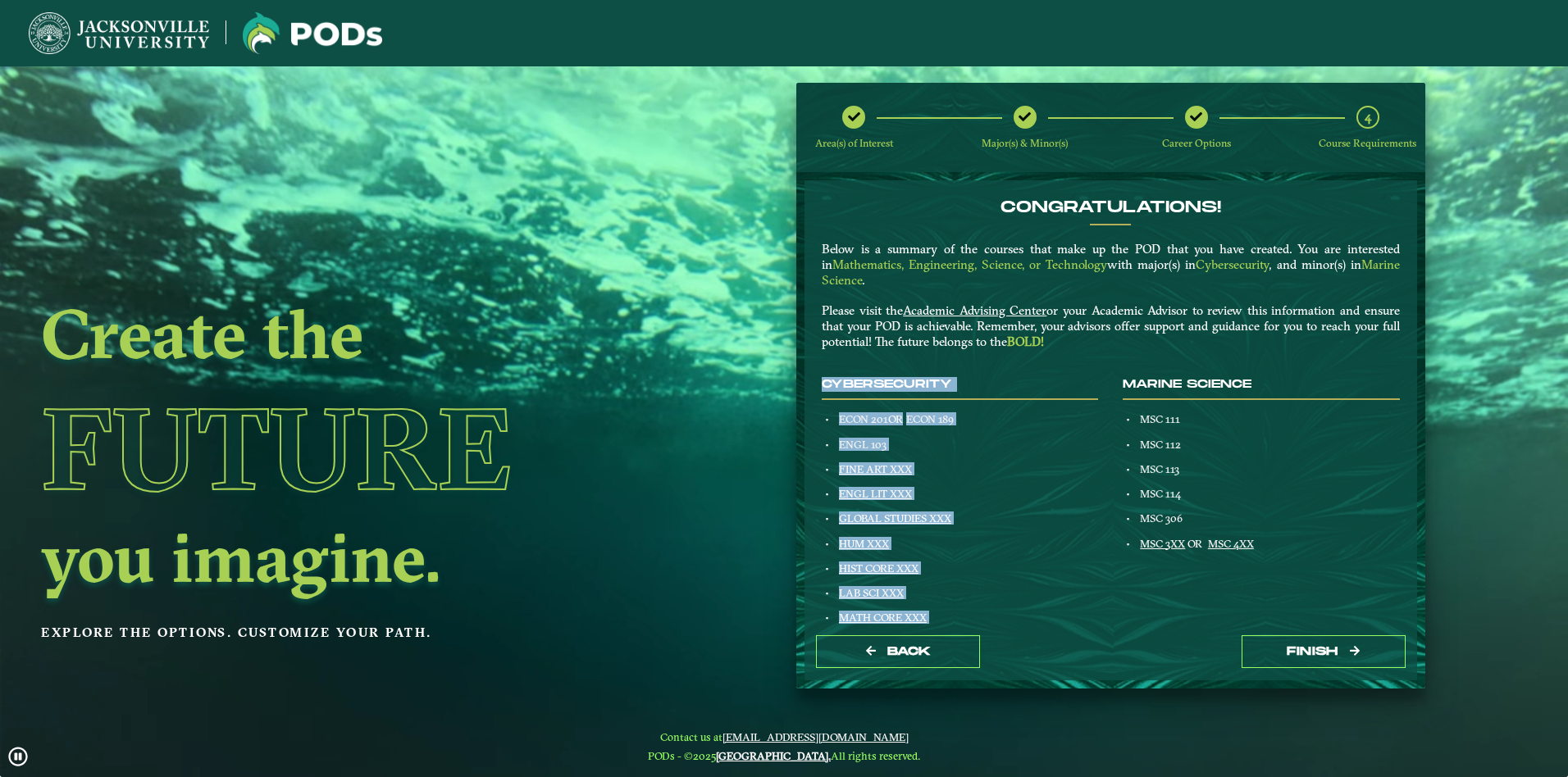
click at [1402, 330] on div "Congratulations! Below is a summary of the courses that make up the POD that yo…" at bounding box center [1110, 278] width 603 height 163
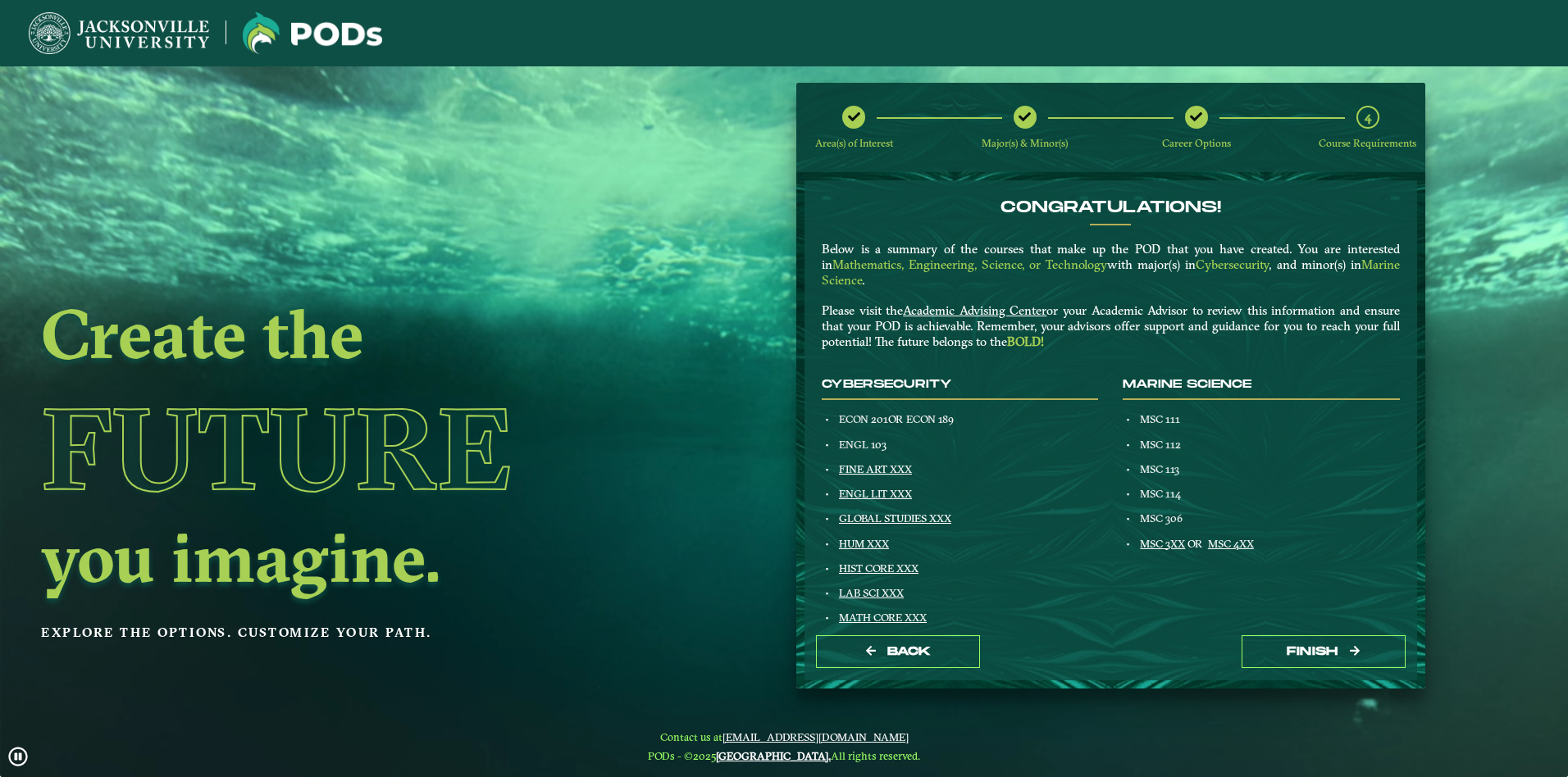
drag, startPoint x: 1268, startPoint y: 550, endPoint x: 1114, endPoint y: 383, distance: 227.2
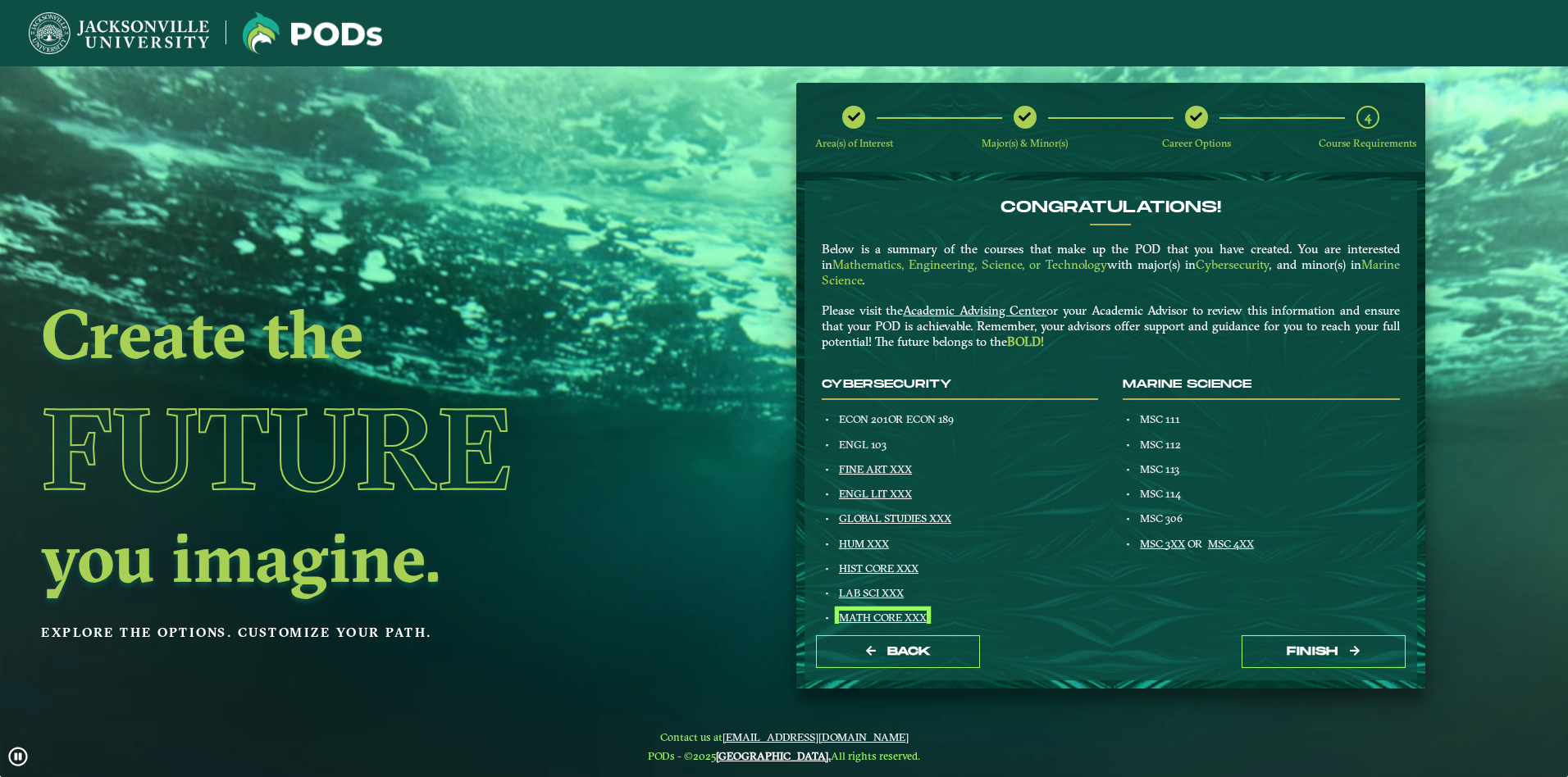
click at [865, 617] on link "MATH CORE XXX" at bounding box center [883, 617] width 88 height 13
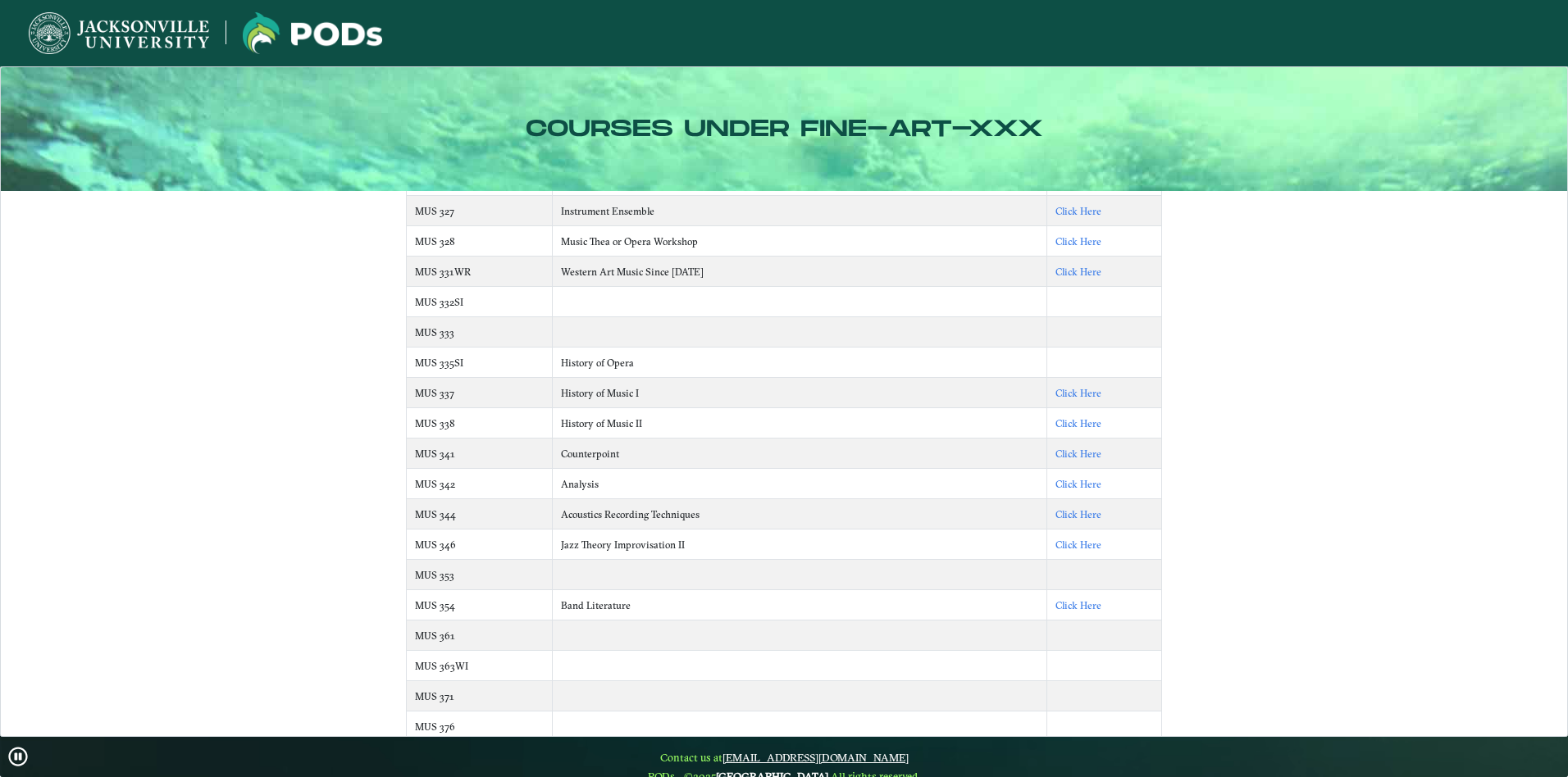
scroll to position [6721, 0]
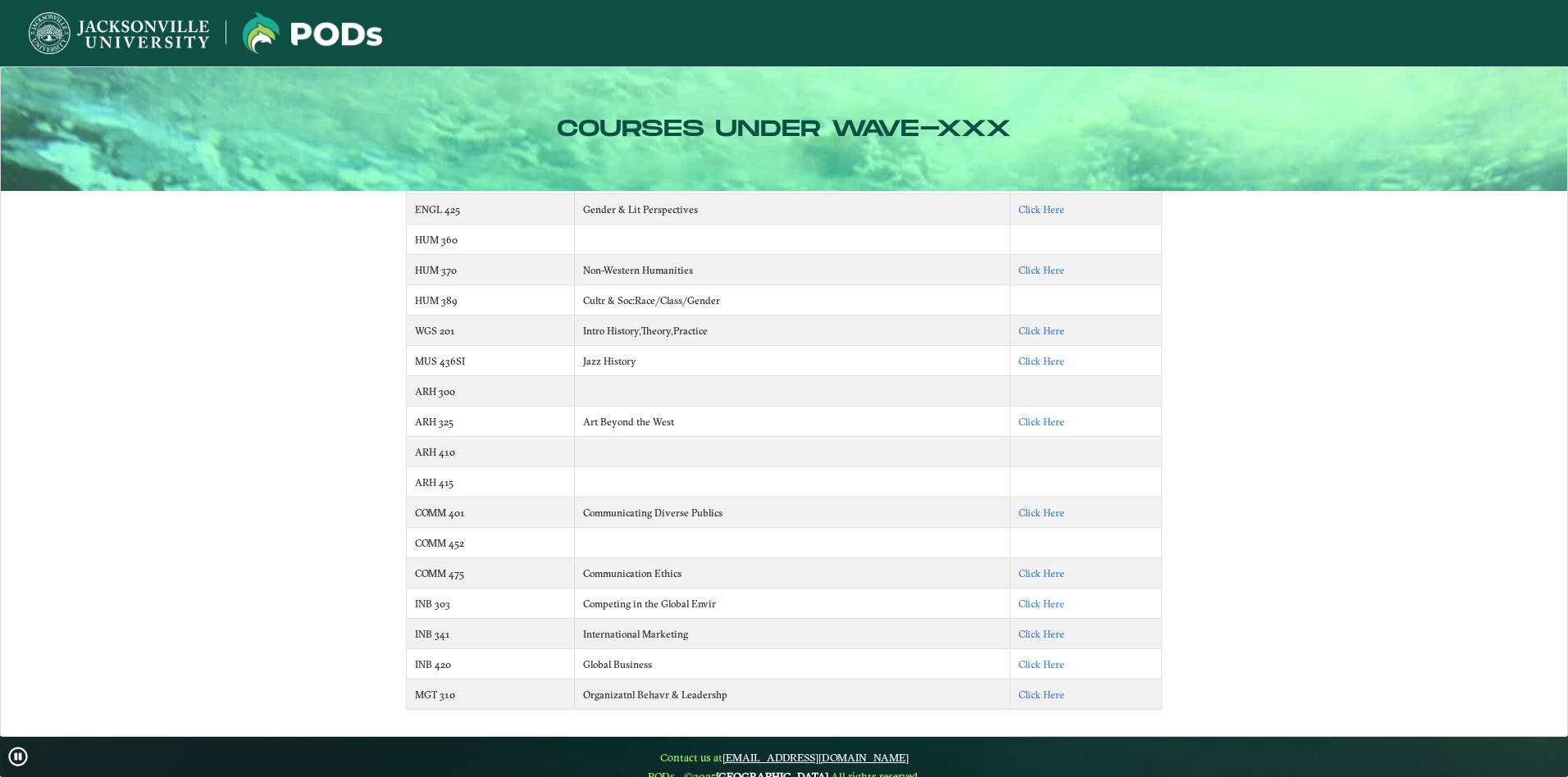
scroll to position [21, 0]
